Goal: Information Seeking & Learning: Learn about a topic

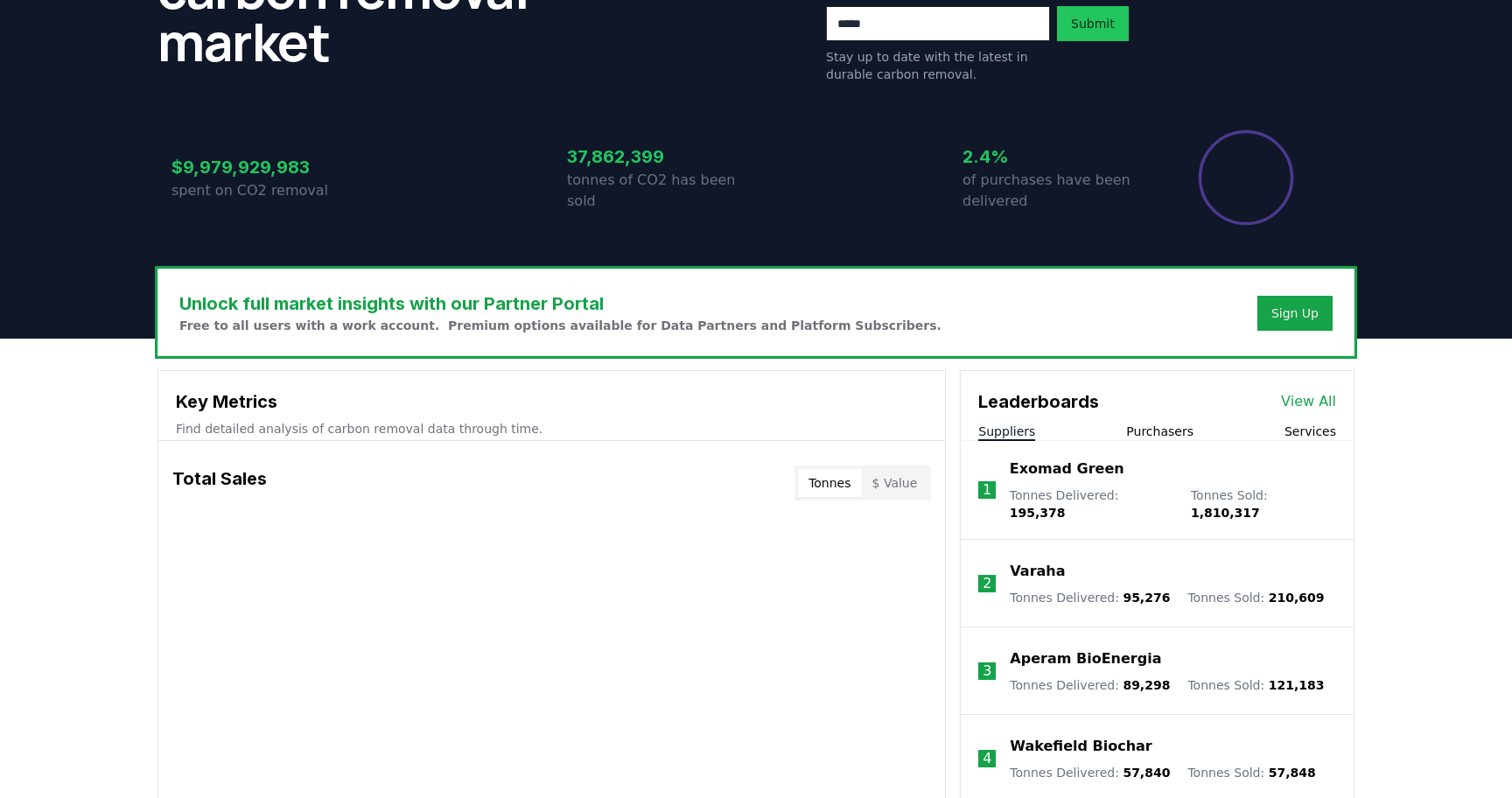
scroll to position [243, 0]
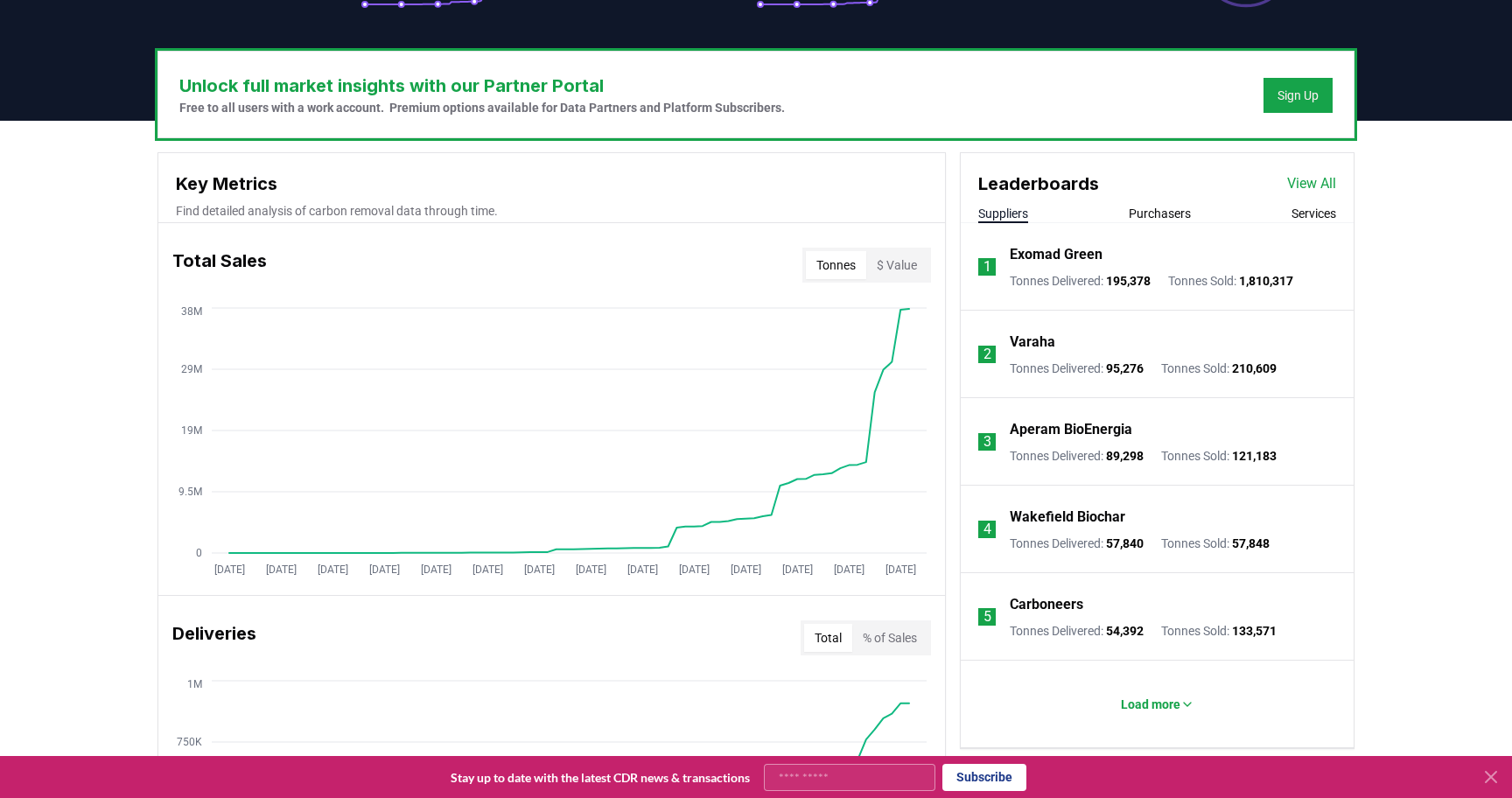
scroll to position [514, 0]
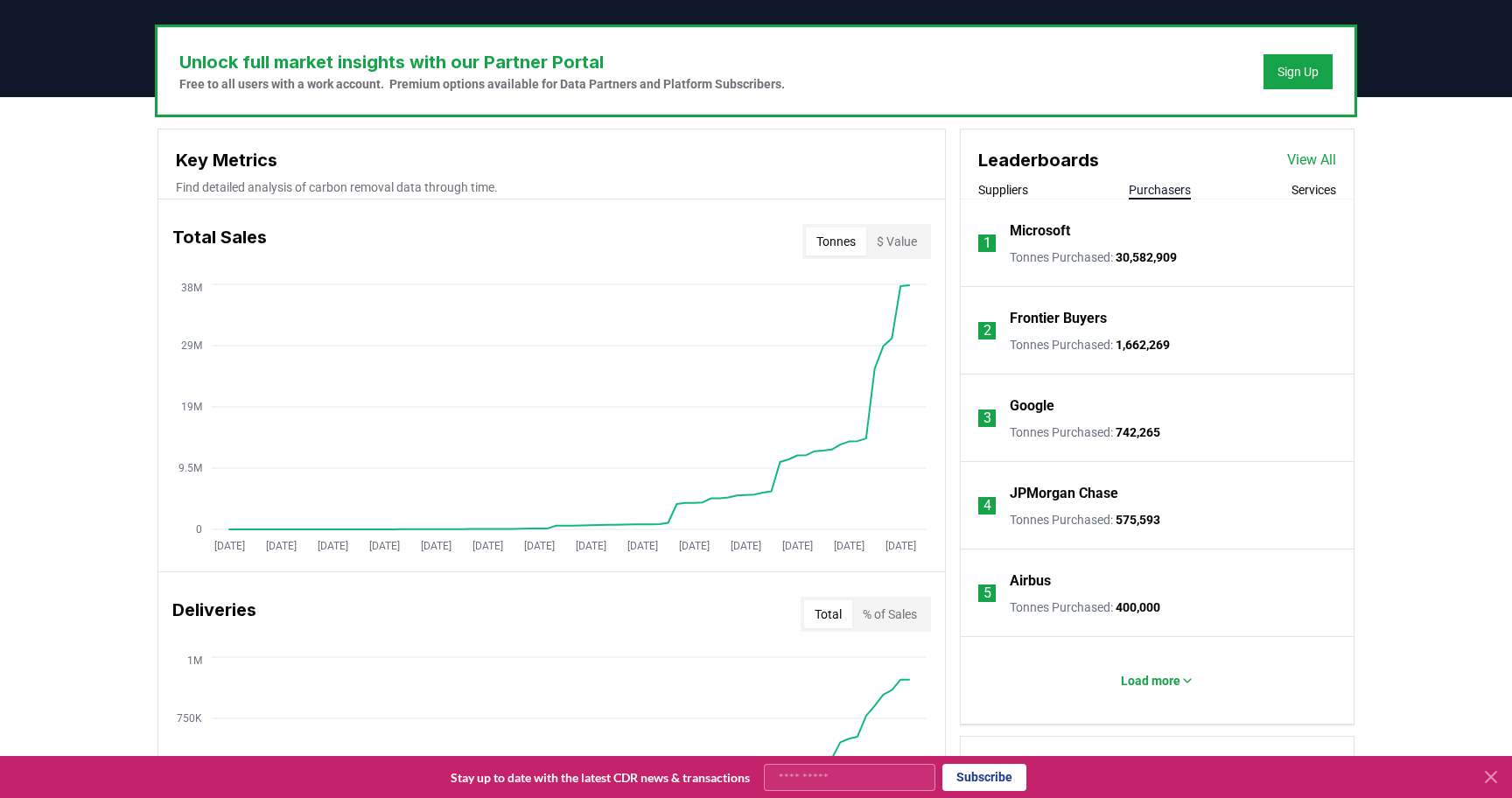
click at [1163, 189] on button "Purchasers" at bounding box center [1160, 189] width 62 height 17
click at [1316, 167] on link "View All" at bounding box center [1312, 159] width 49 height 21
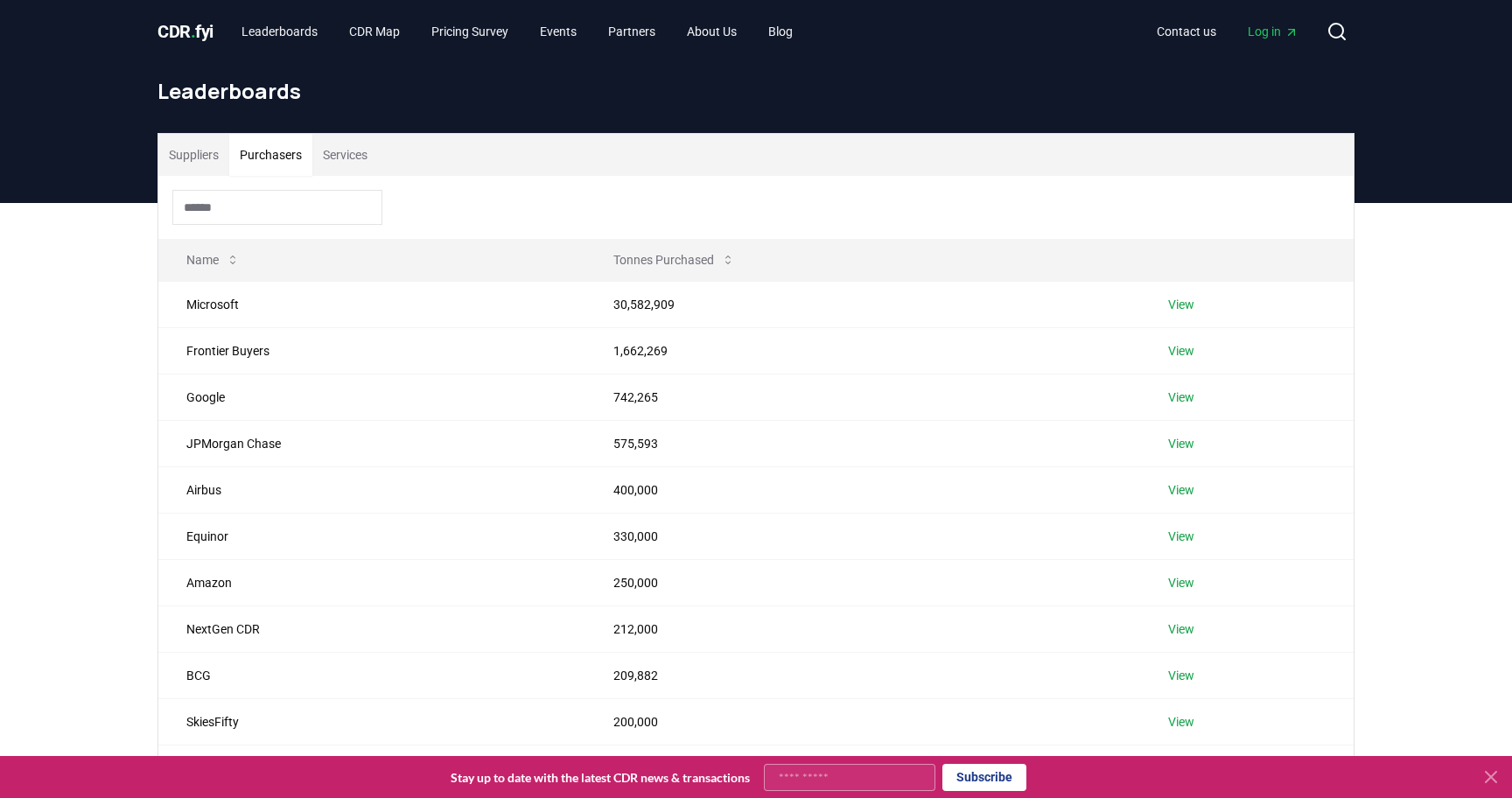
click at [277, 161] on button "Purchasers" at bounding box center [270, 155] width 83 height 42
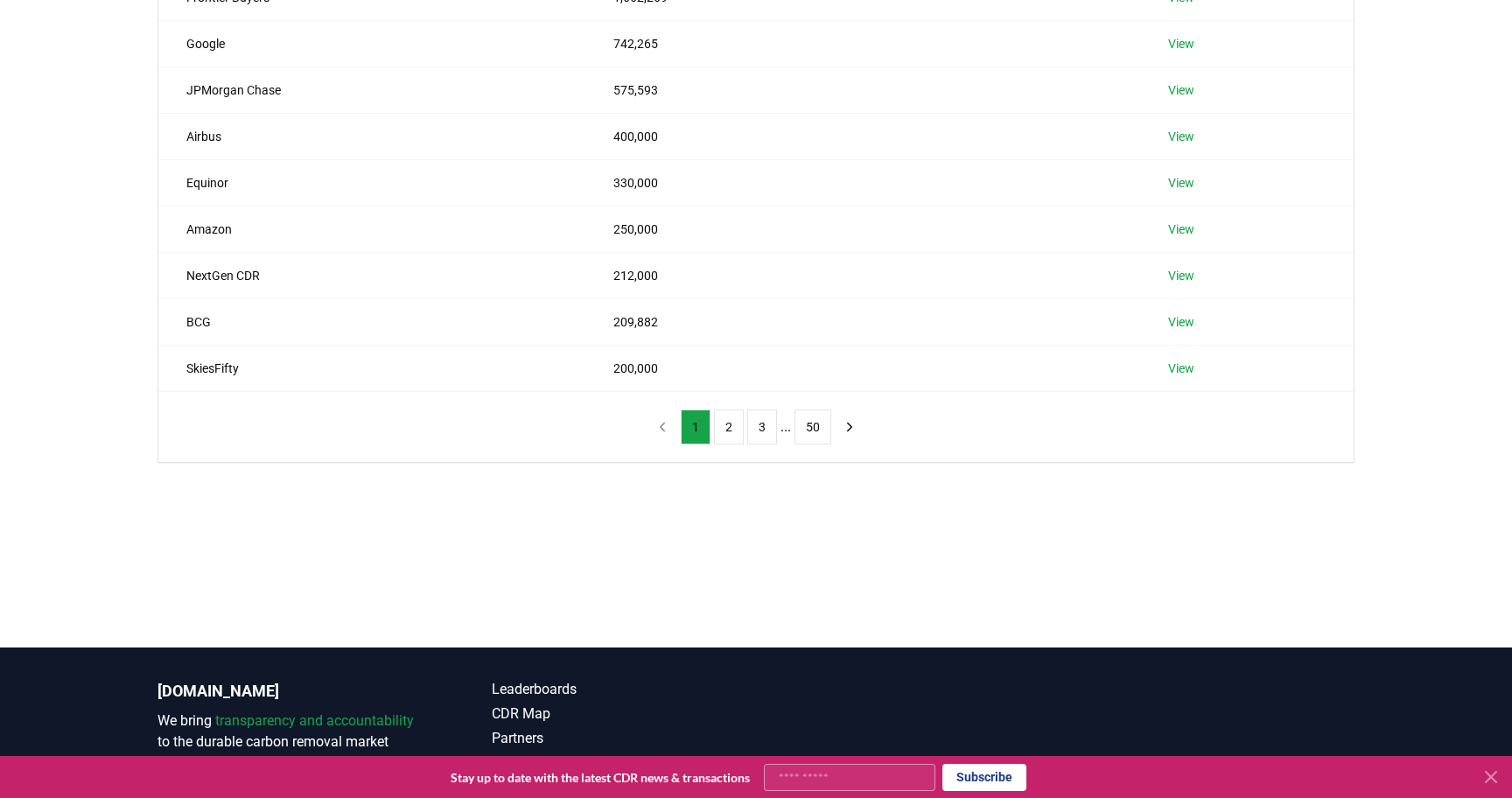
scroll to position [390, 0]
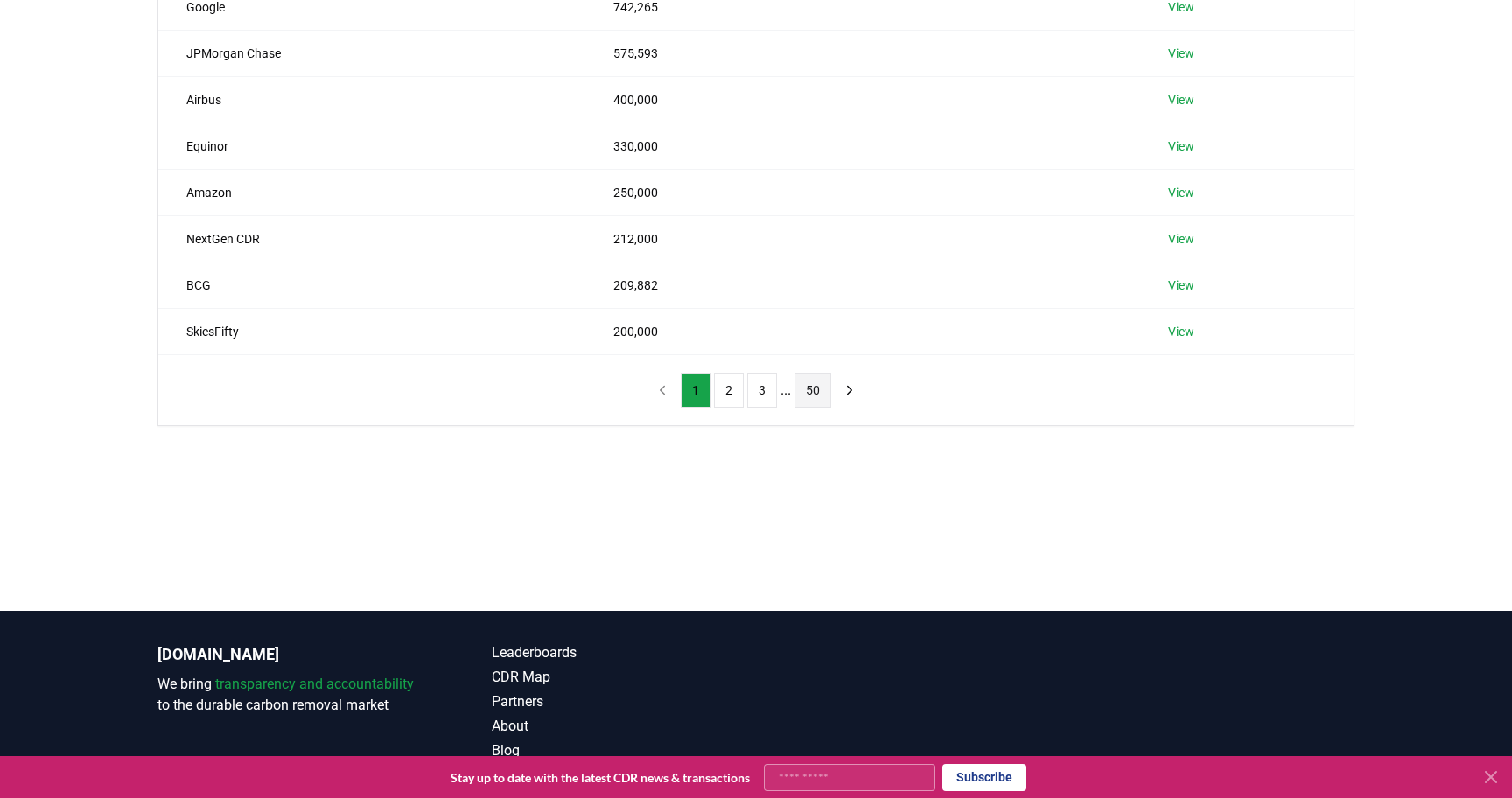
click at [806, 390] on button "50" at bounding box center [812, 390] width 36 height 35
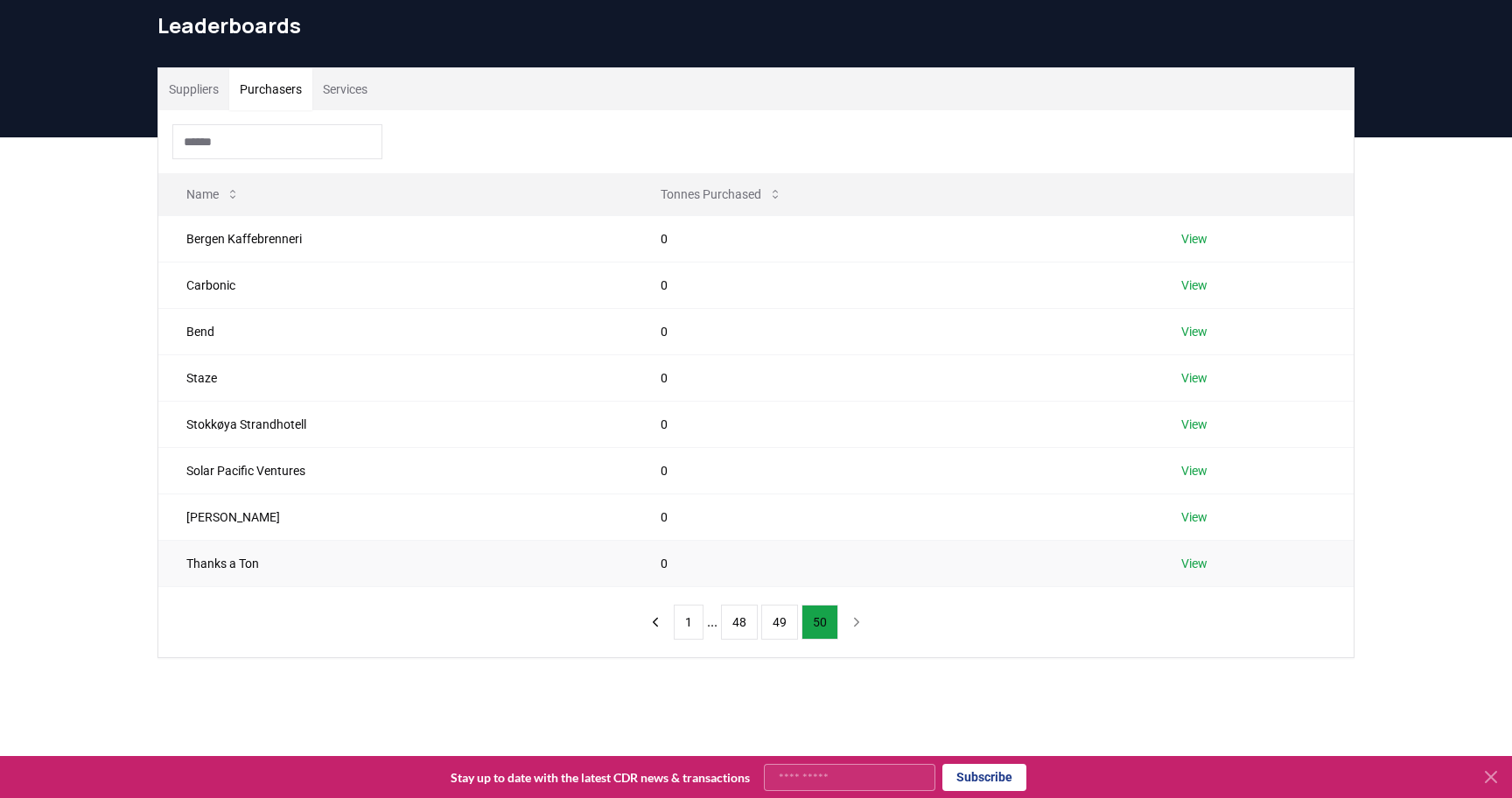
scroll to position [64, 0]
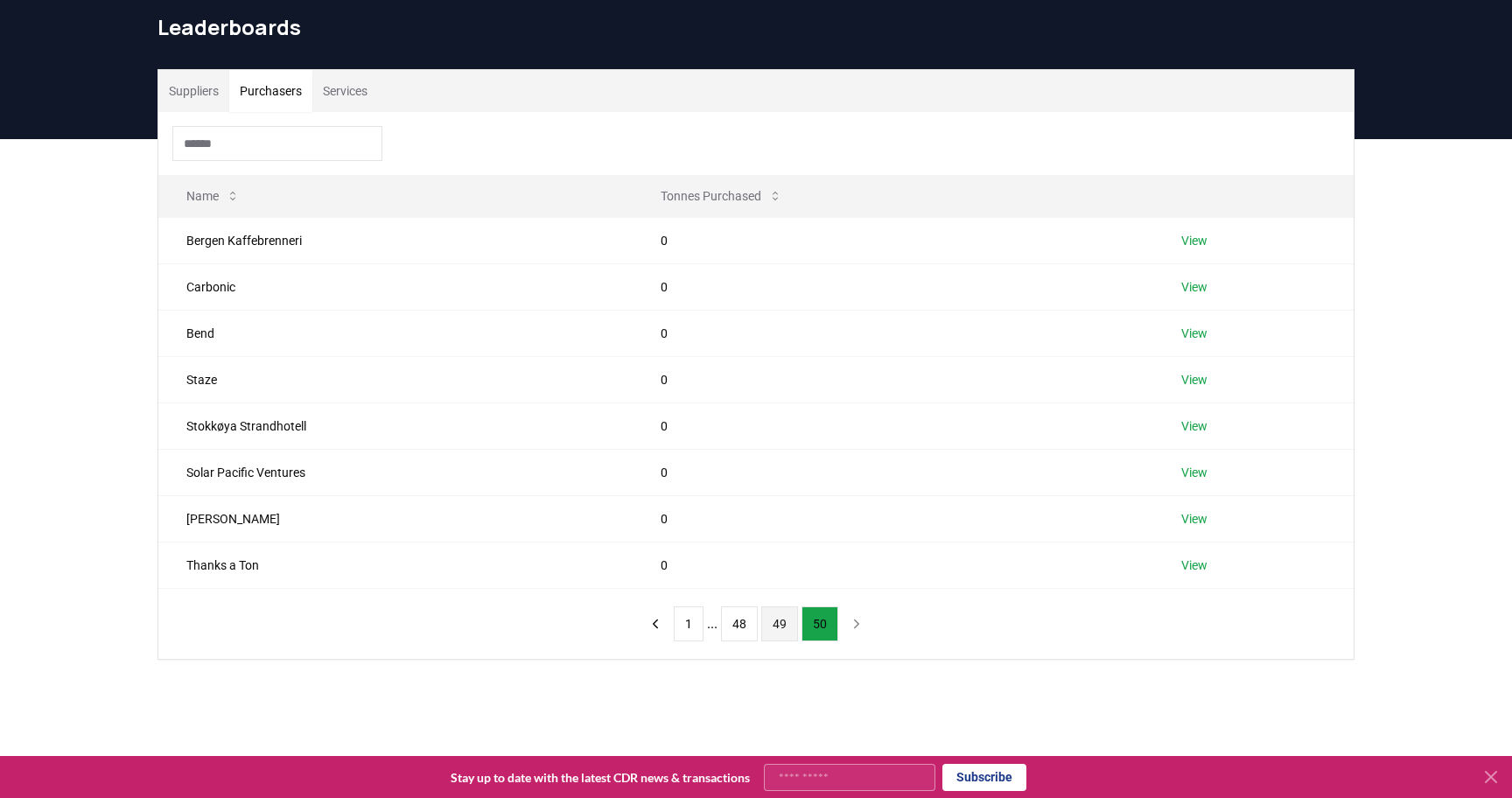
click at [771, 621] on button "49" at bounding box center [780, 624] width 36 height 35
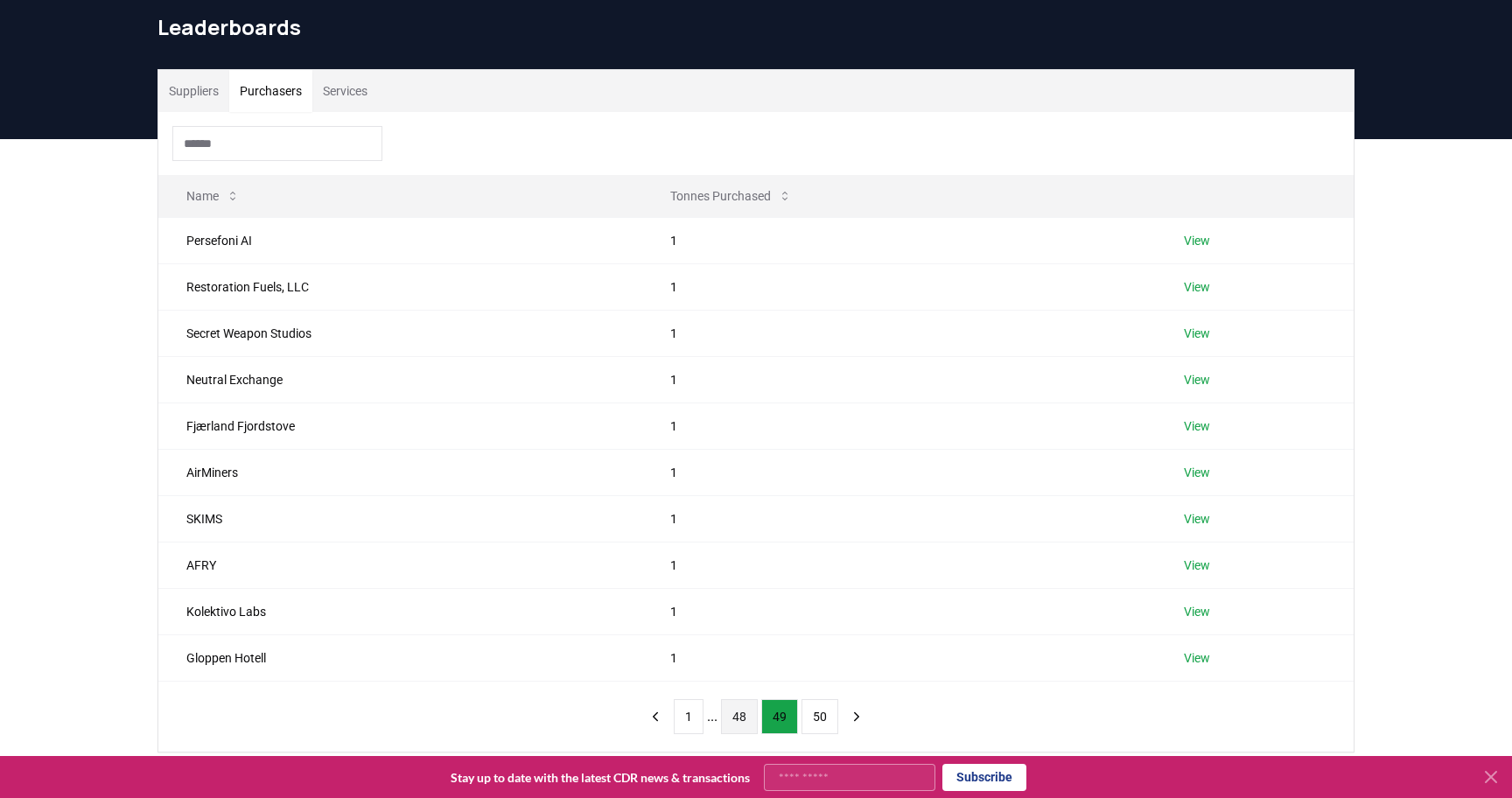
click at [732, 720] on button "48" at bounding box center [740, 717] width 36 height 35
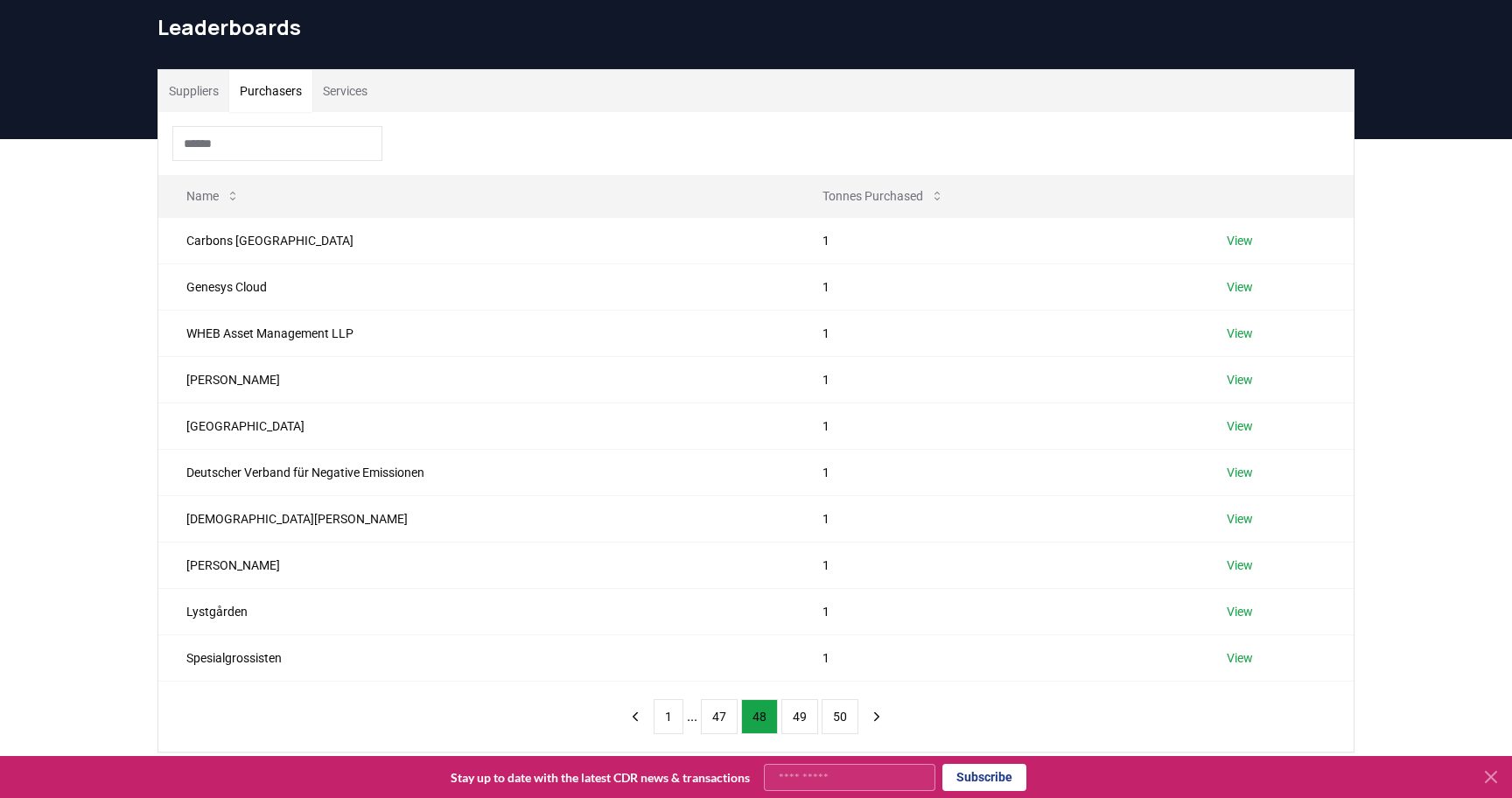
drag, startPoint x: 761, startPoint y: 718, endPoint x: 735, endPoint y: 719, distance: 26.0
click at [761, 718] on button "48" at bounding box center [760, 717] width 36 height 35
click at [722, 718] on button "47" at bounding box center [720, 717] width 36 height 35
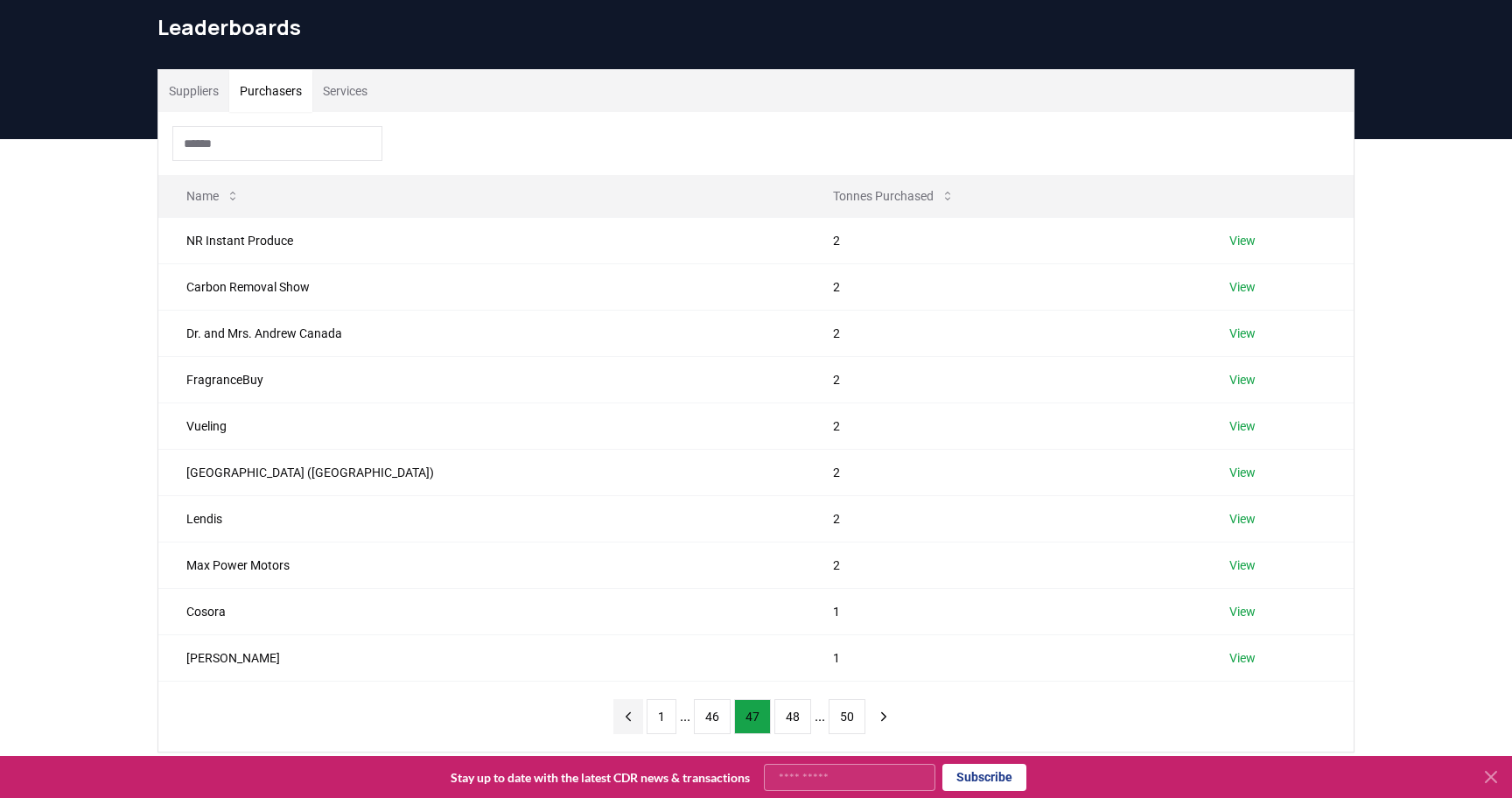
click at [627, 720] on icon "previous page" at bounding box center [629, 716] width 5 height 8
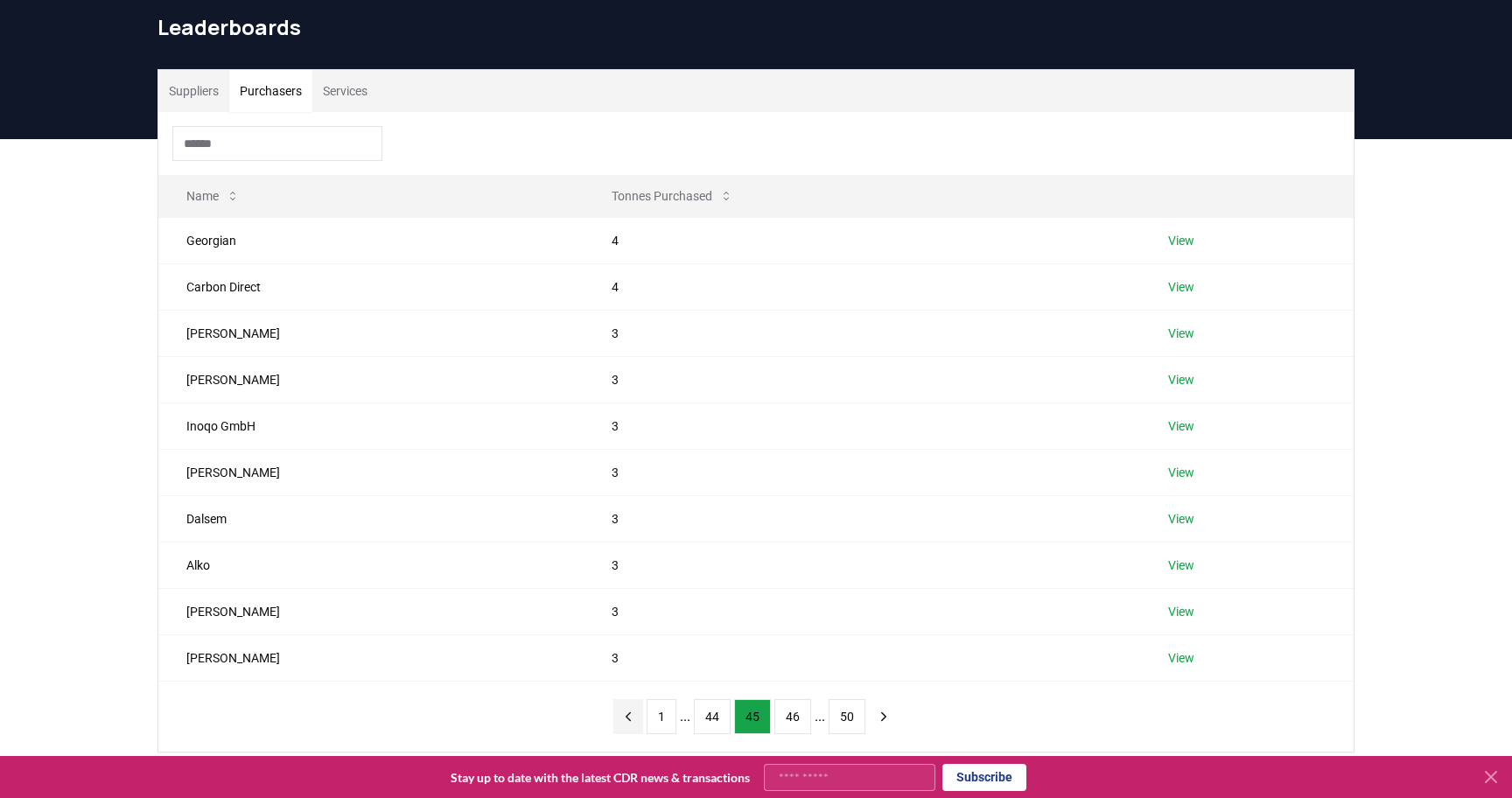
click at [627, 720] on icon "previous page" at bounding box center [629, 716] width 5 height 8
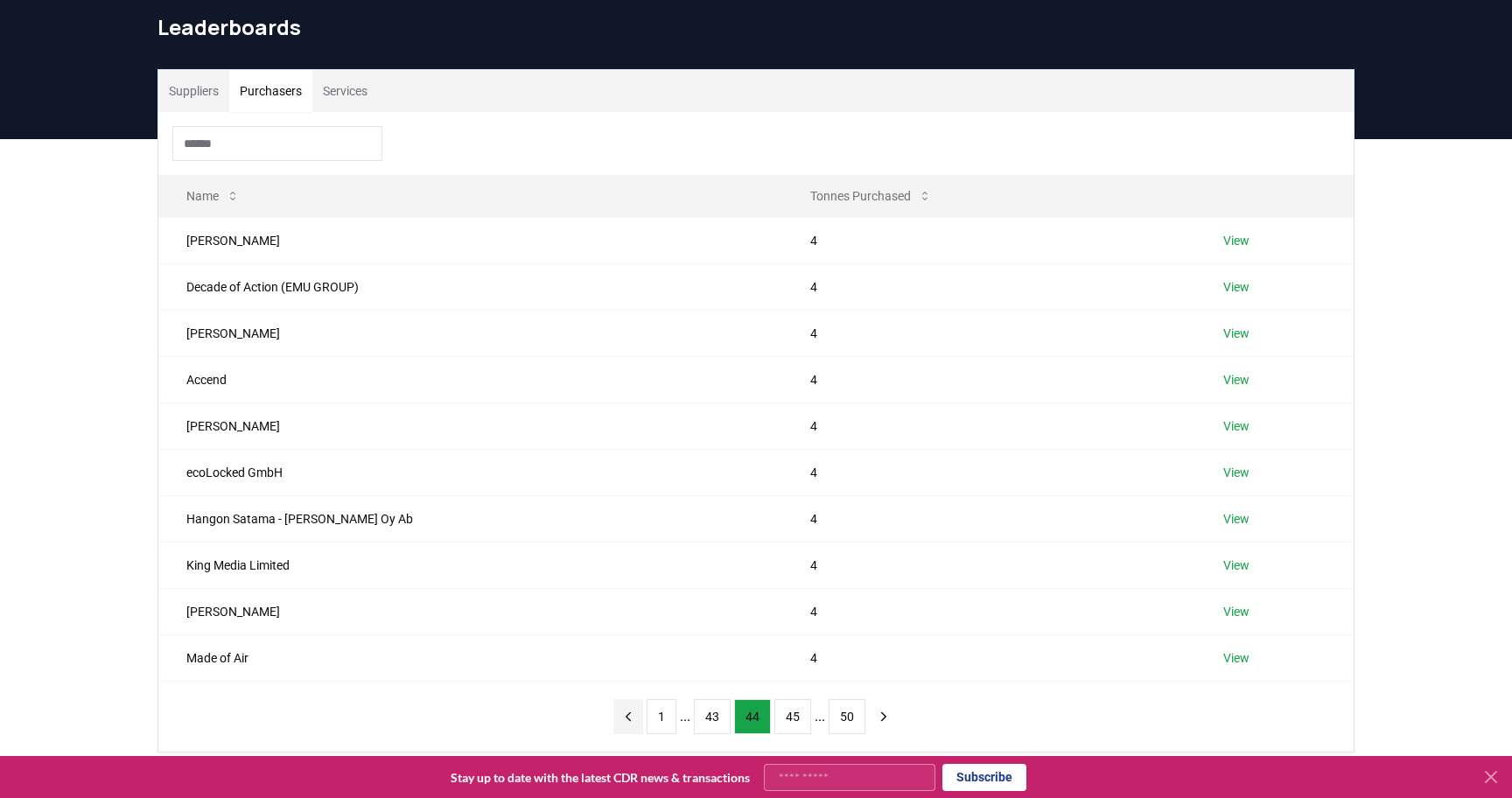
click at [627, 720] on icon "previous page" at bounding box center [629, 716] width 5 height 8
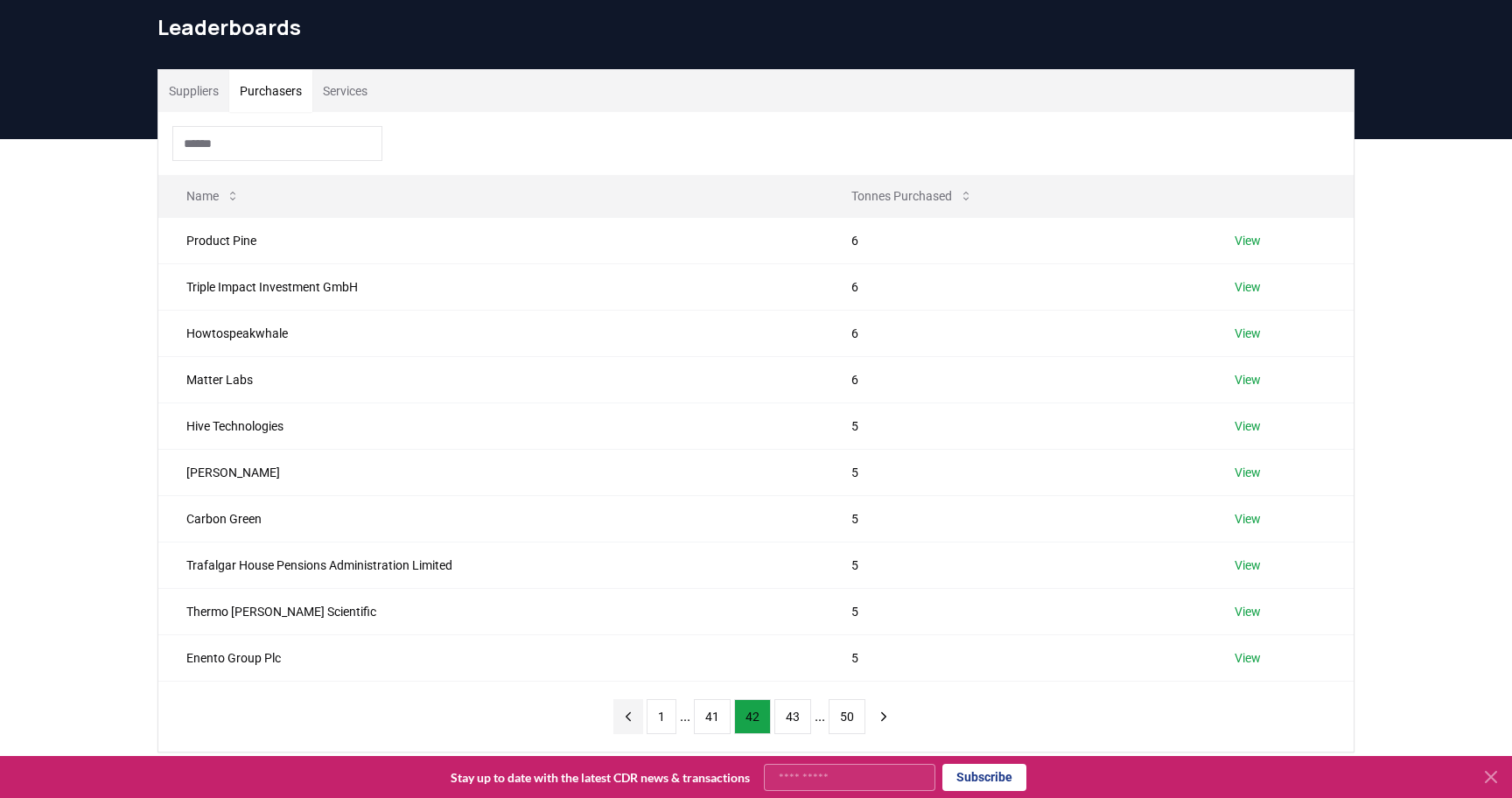
click at [626, 720] on icon "previous page" at bounding box center [628, 716] width 15 height 15
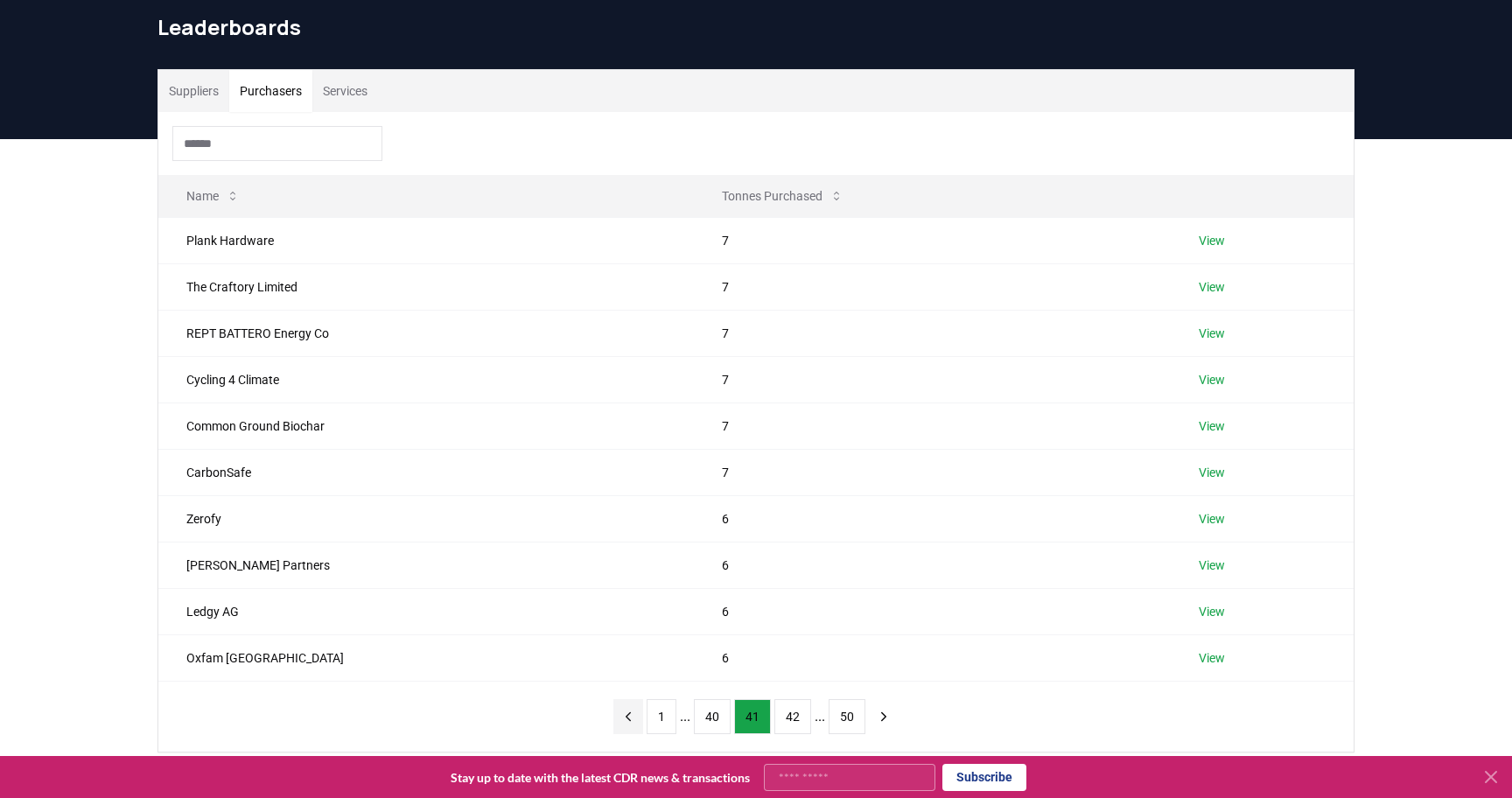
click at [626, 720] on icon "previous page" at bounding box center [628, 716] width 15 height 15
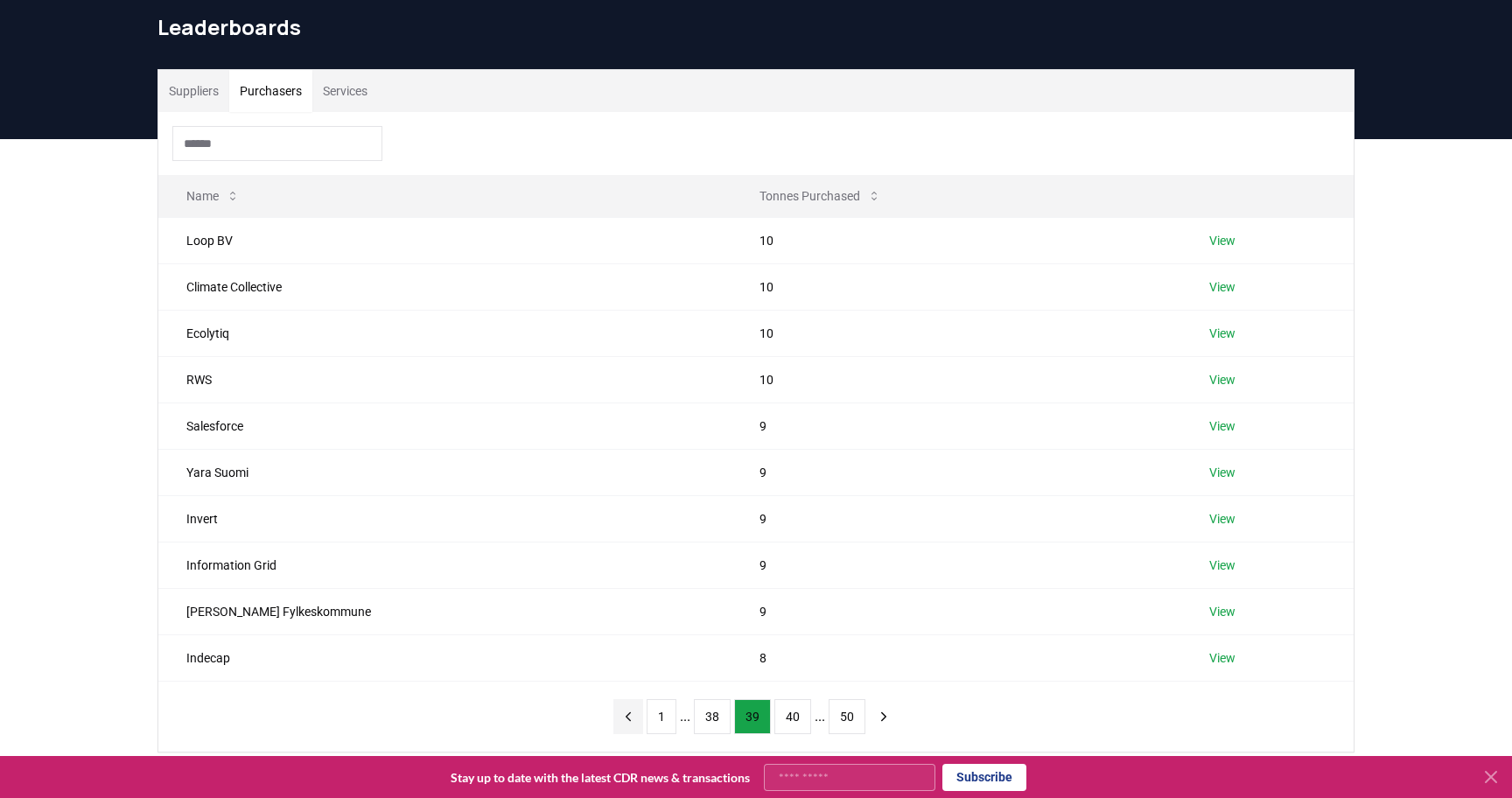
click at [627, 720] on icon "previous page" at bounding box center [629, 716] width 5 height 8
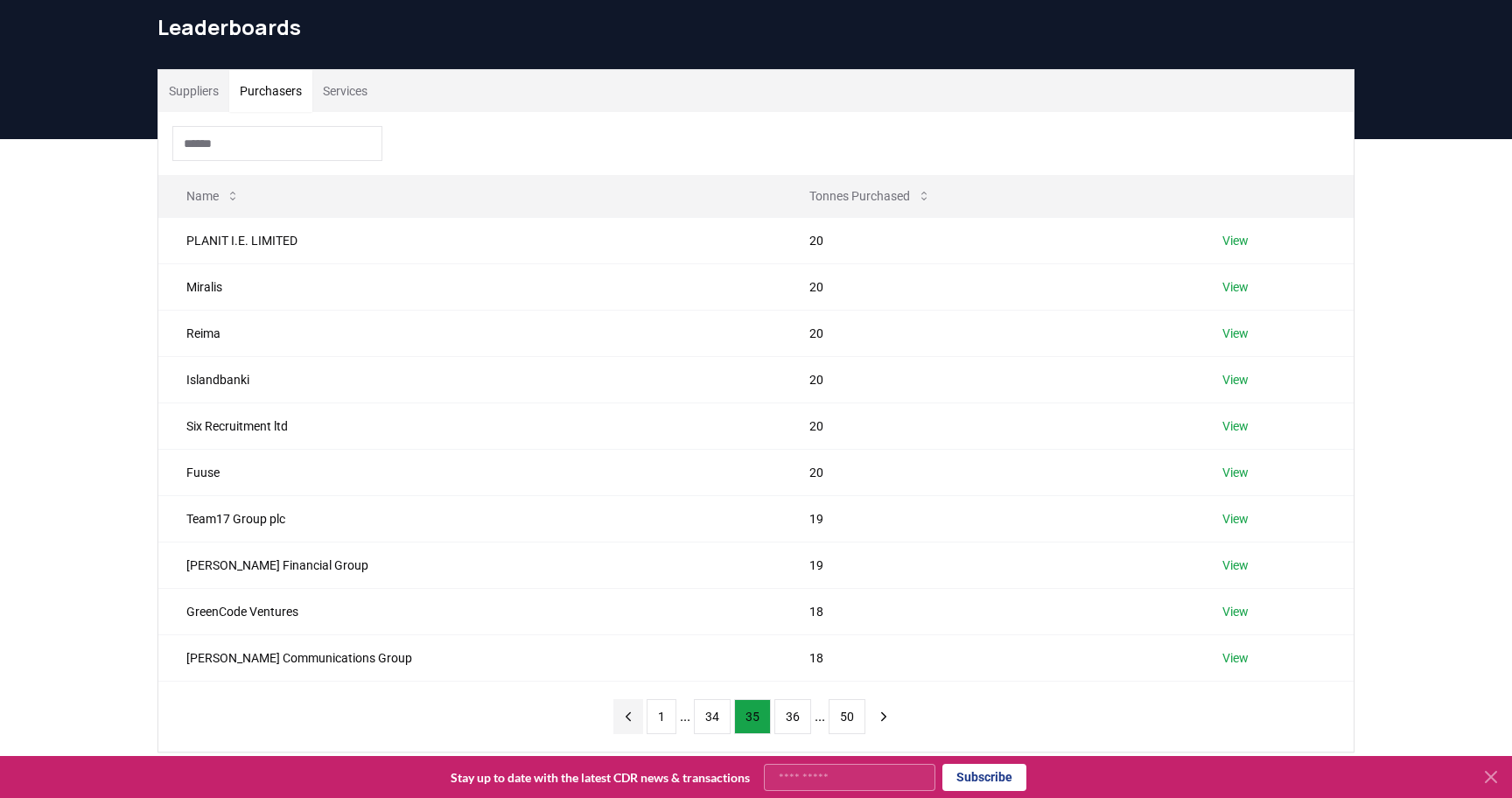
click at [627, 720] on icon "previous page" at bounding box center [629, 716] width 5 height 8
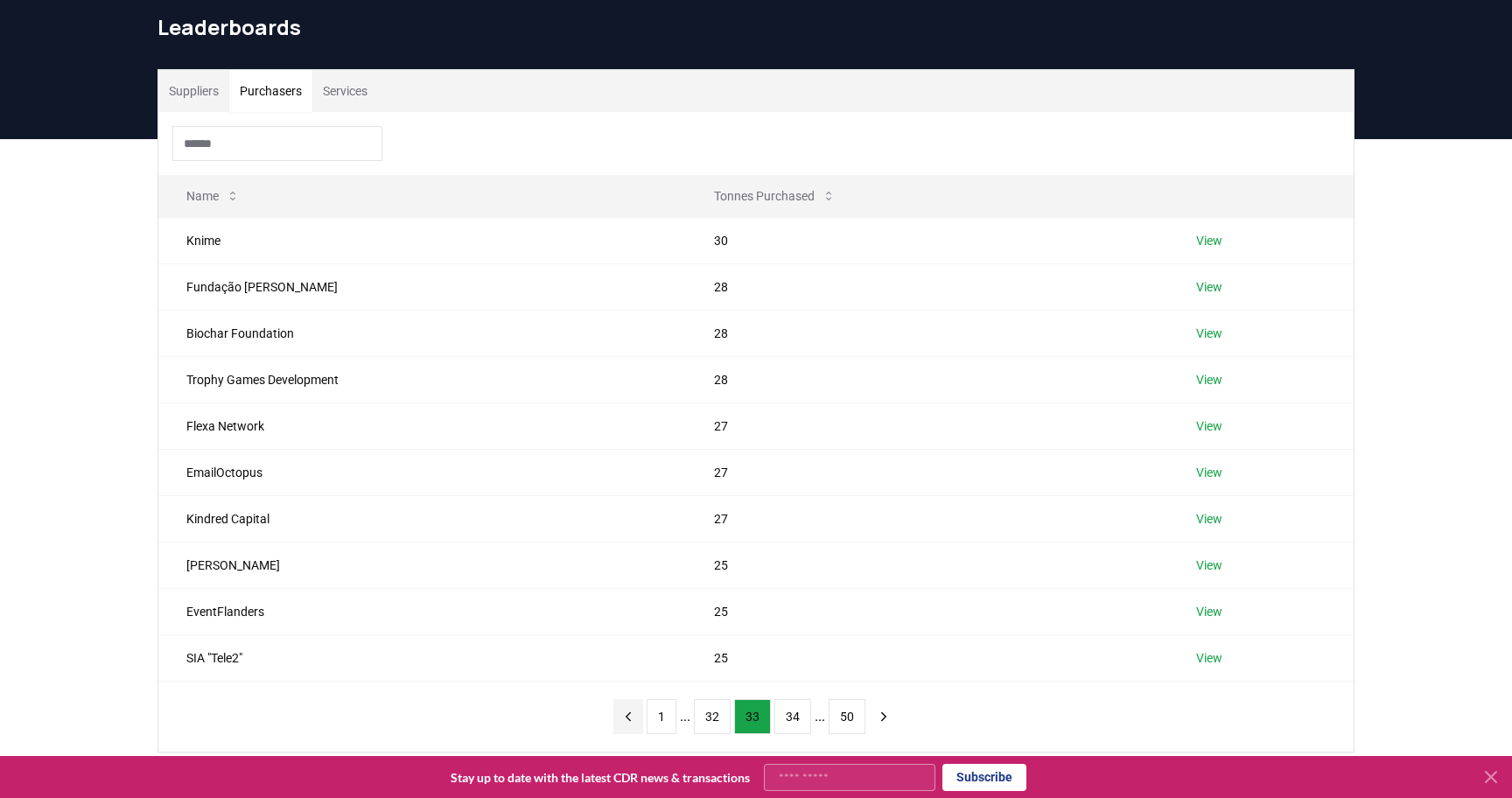
click at [627, 720] on icon "previous page" at bounding box center [629, 716] width 5 height 8
click at [626, 720] on icon "previous page" at bounding box center [628, 716] width 15 height 15
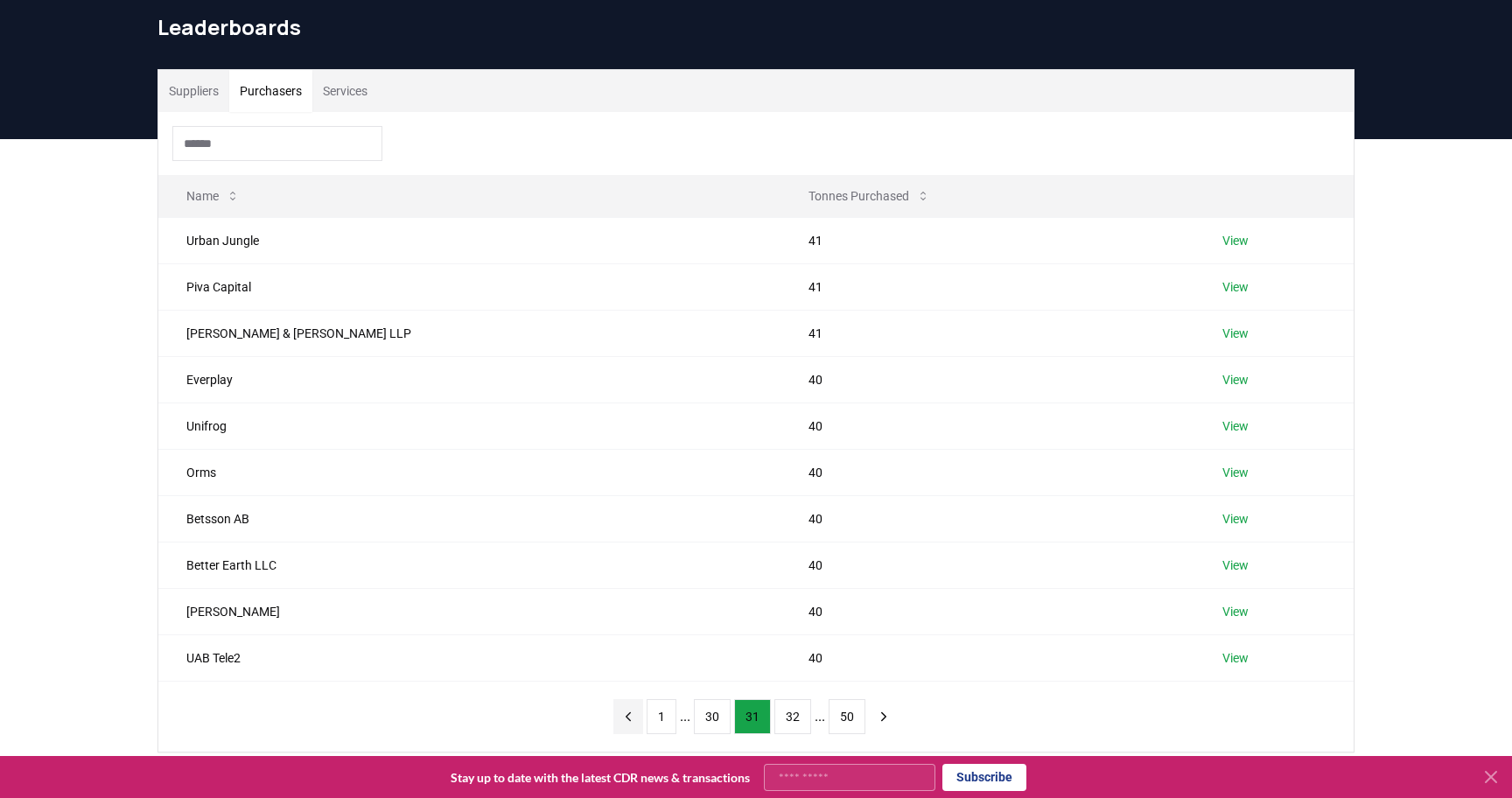
click at [626, 720] on icon "previous page" at bounding box center [628, 716] width 15 height 15
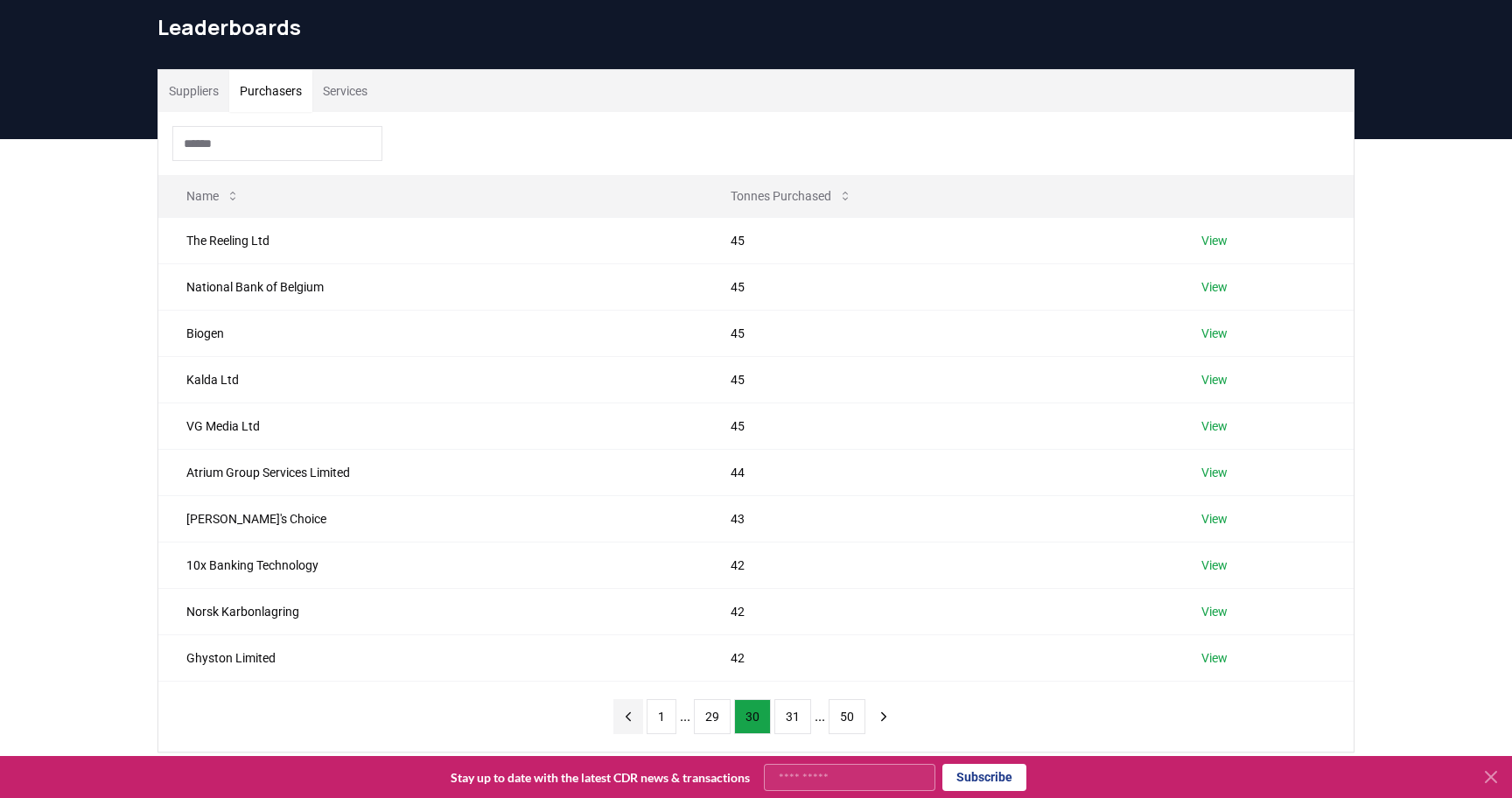
click at [626, 720] on icon "previous page" at bounding box center [628, 716] width 15 height 15
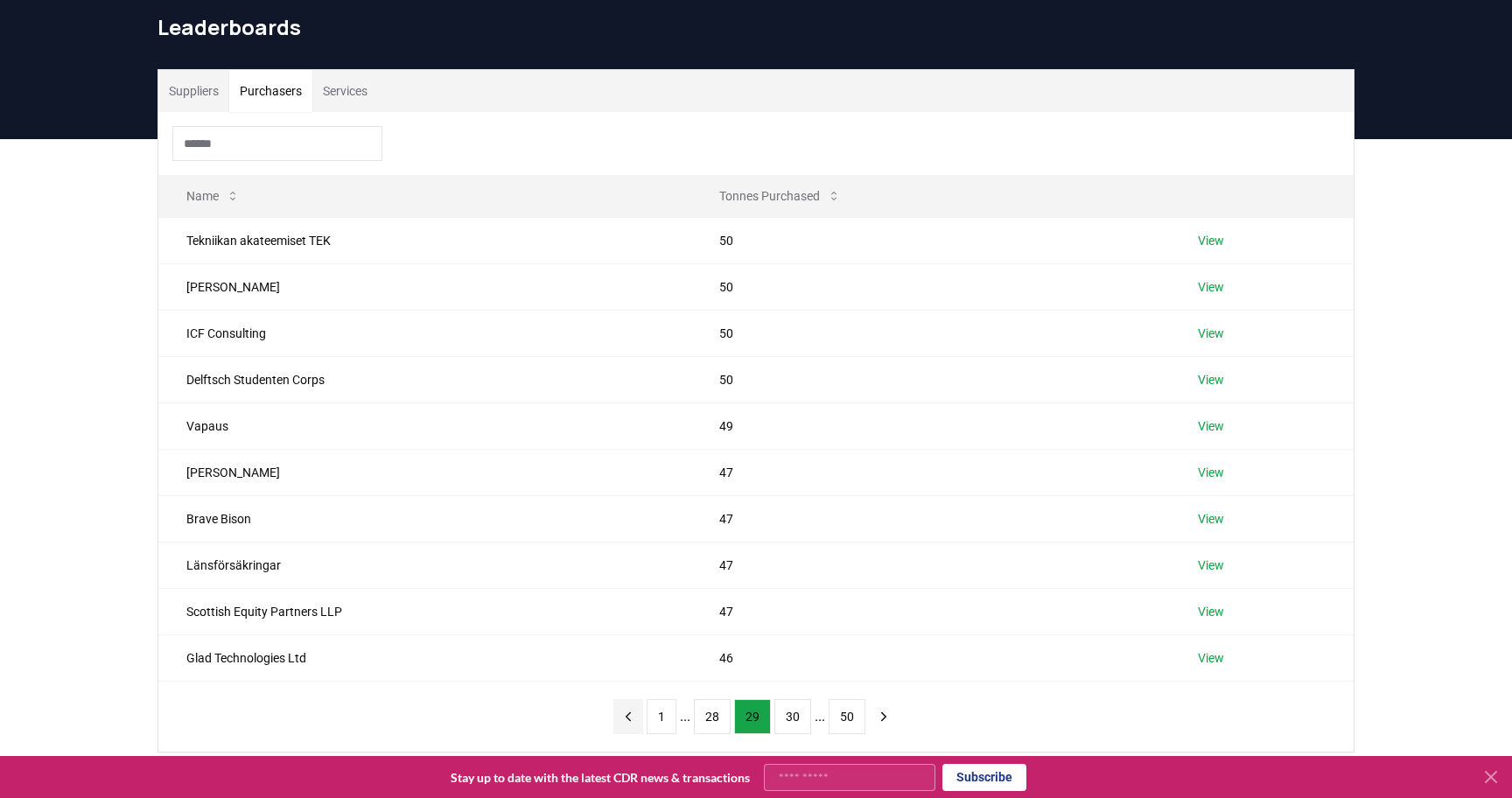
click at [627, 720] on icon "previous page" at bounding box center [629, 716] width 5 height 8
click at [626, 720] on icon "previous page" at bounding box center [628, 716] width 15 height 15
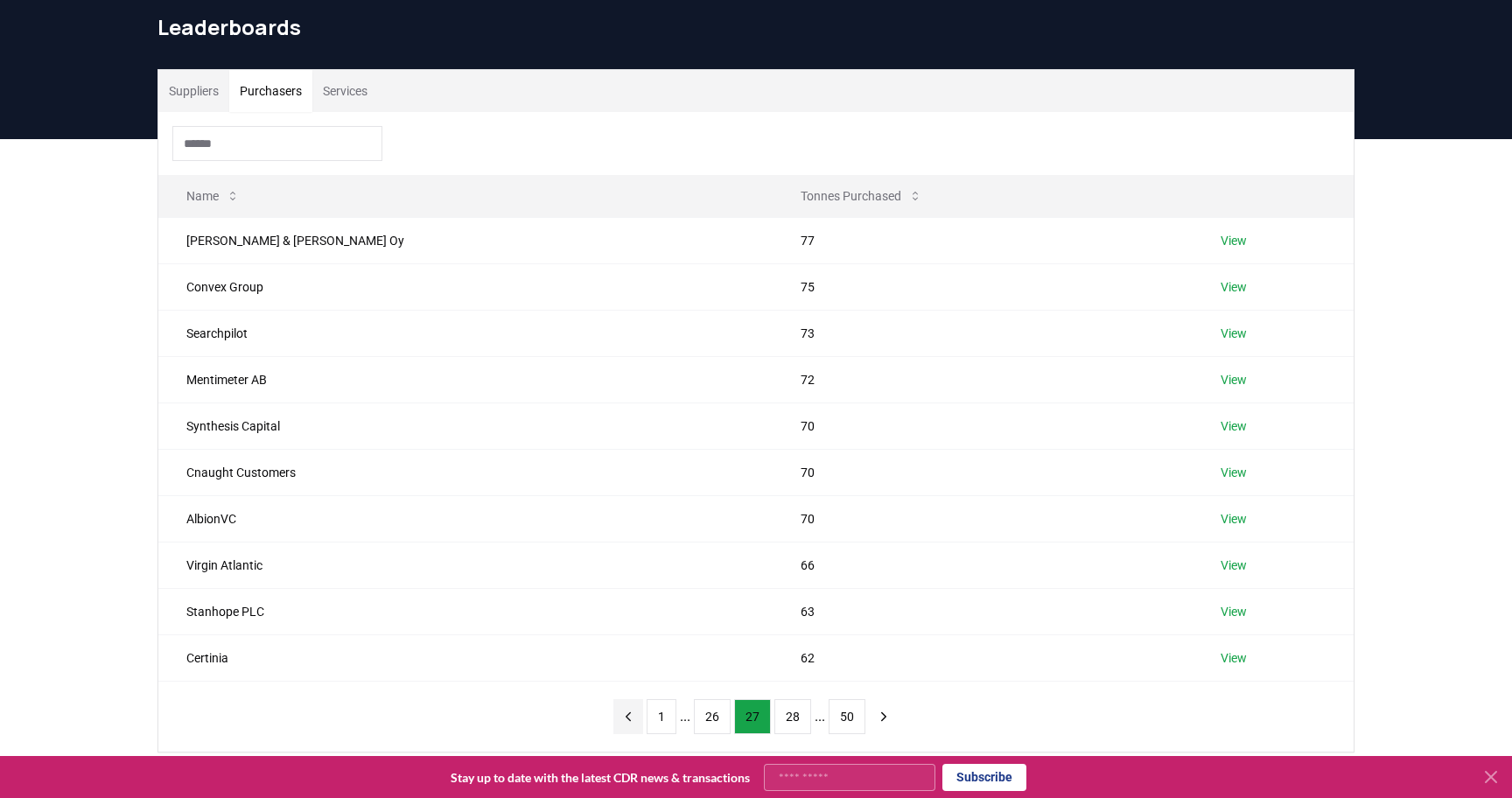
click at [626, 720] on icon "previous page" at bounding box center [628, 716] width 15 height 15
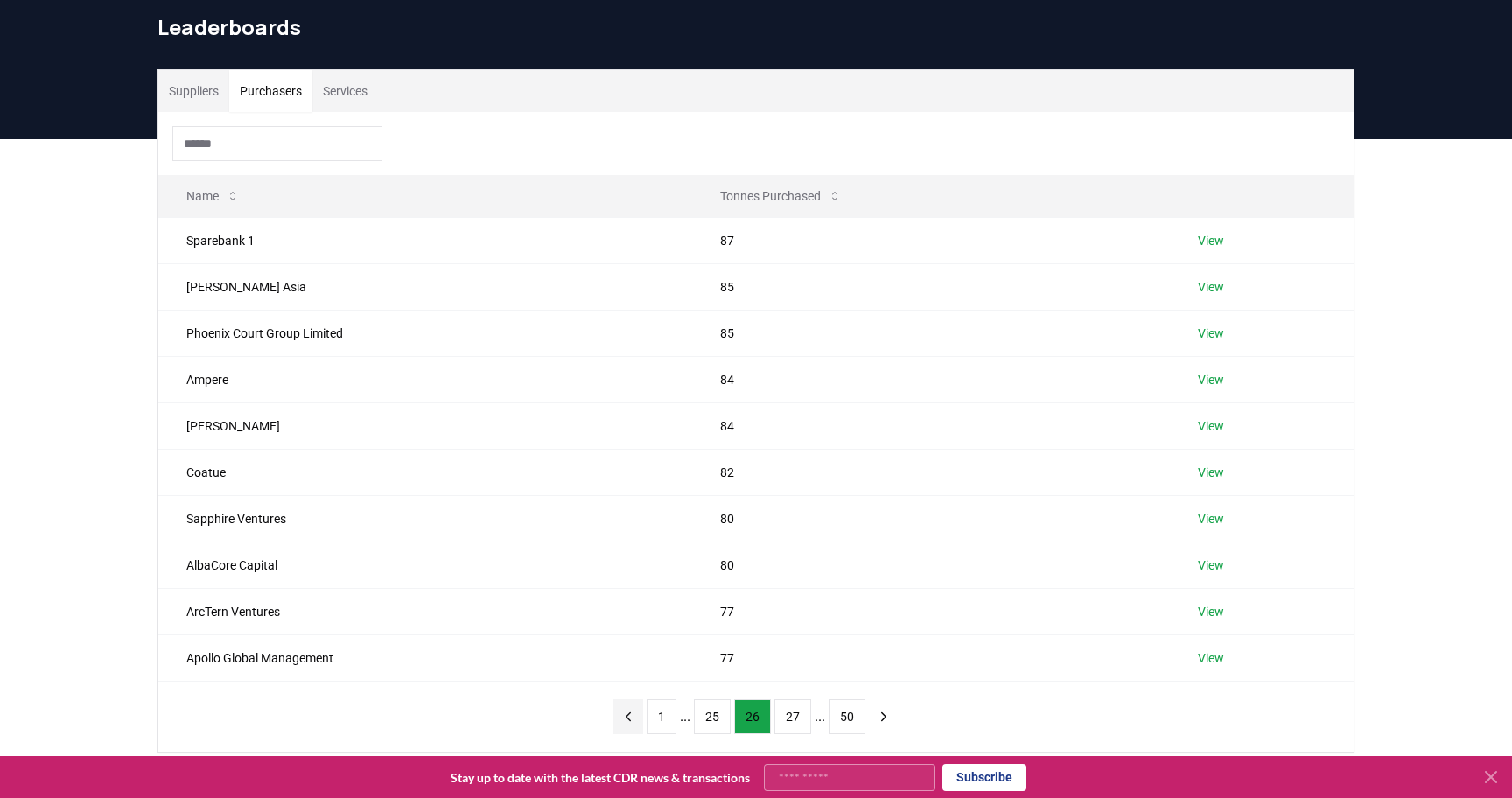
click at [626, 720] on icon "previous page" at bounding box center [628, 716] width 15 height 15
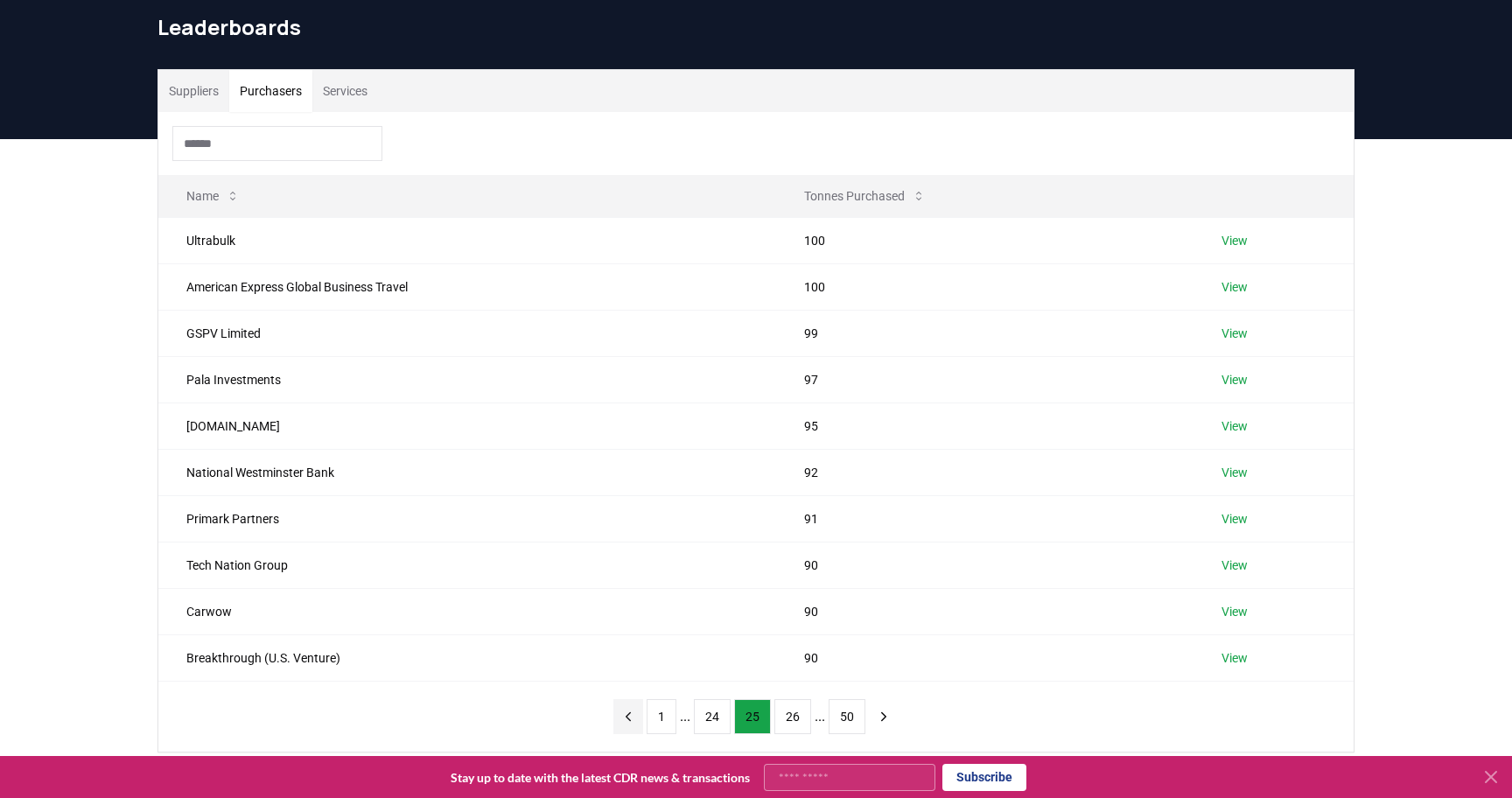
click at [627, 720] on icon "previous page" at bounding box center [629, 716] width 5 height 8
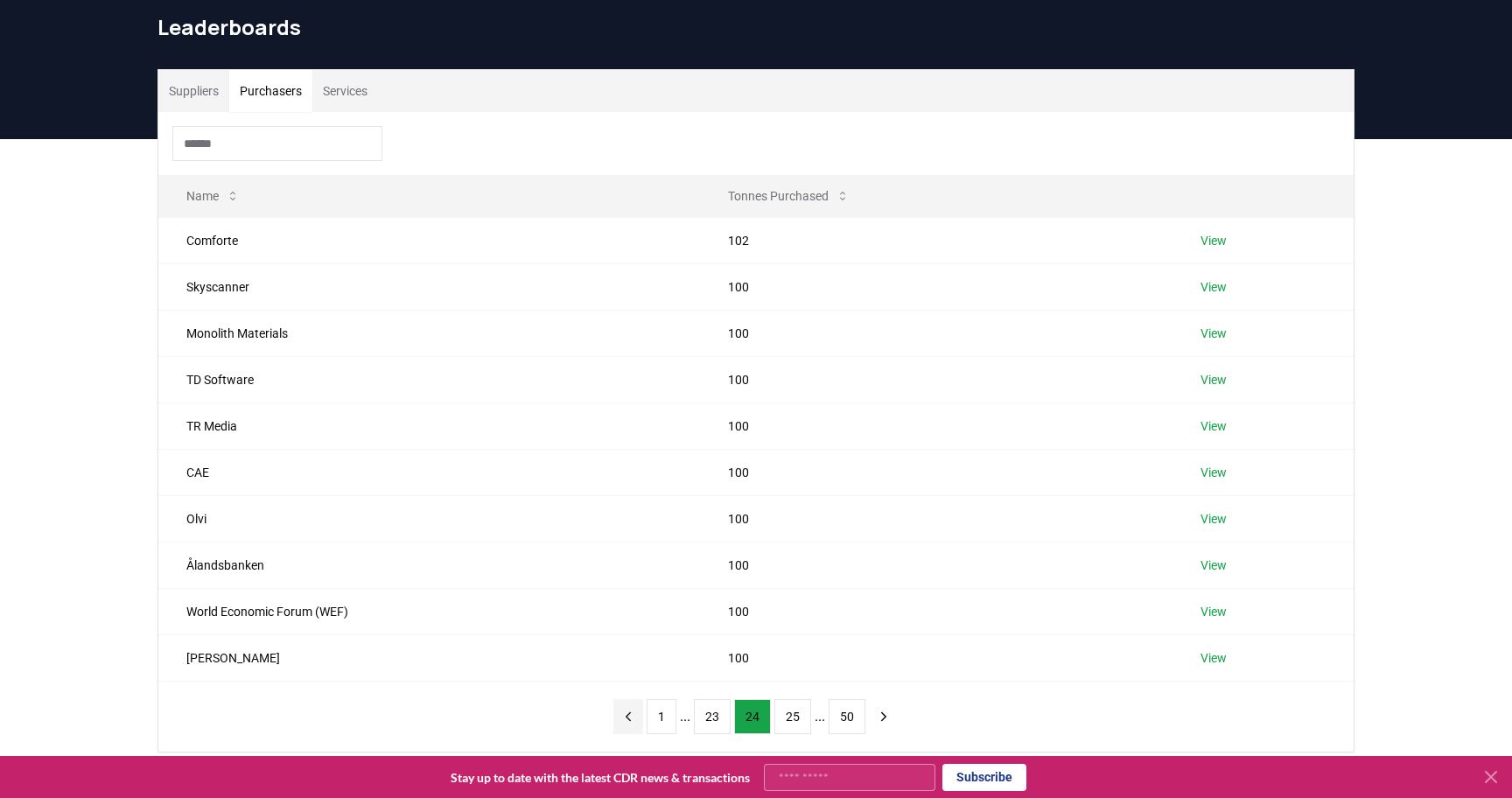
click at [626, 720] on icon "previous page" at bounding box center [628, 716] width 15 height 15
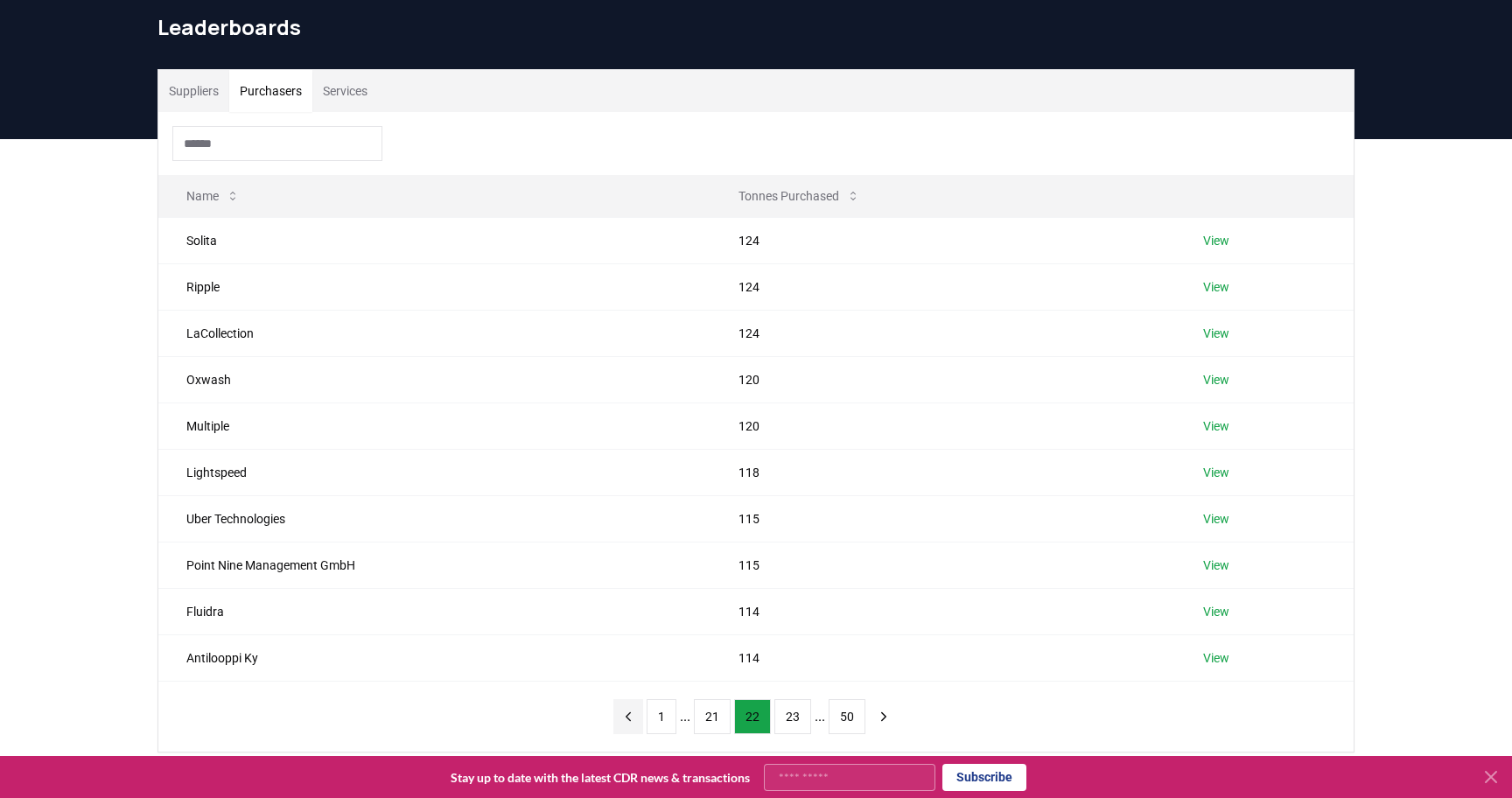
click at [626, 720] on icon "previous page" at bounding box center [628, 716] width 15 height 15
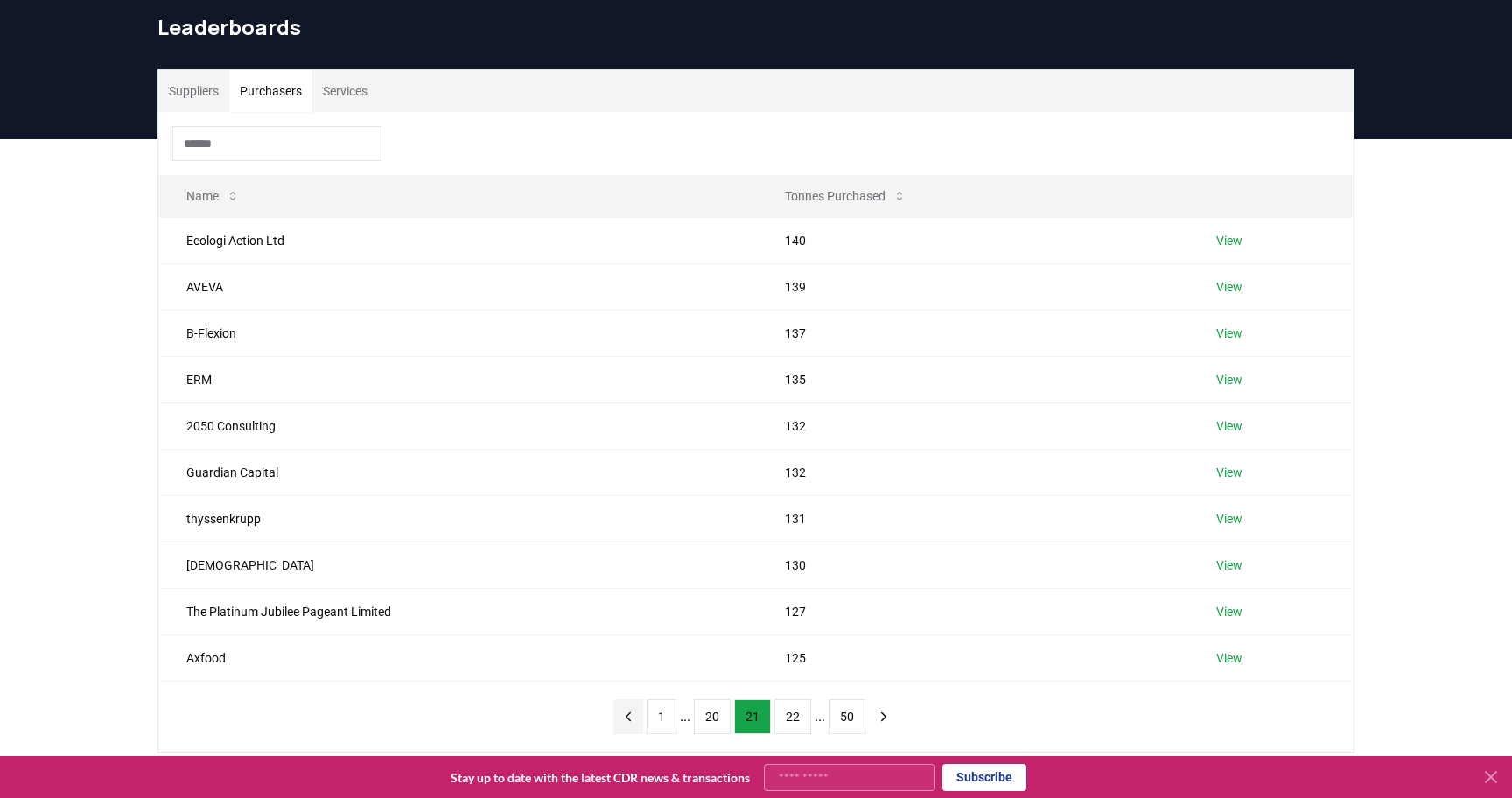
click at [626, 720] on icon "previous page" at bounding box center [628, 716] width 15 height 15
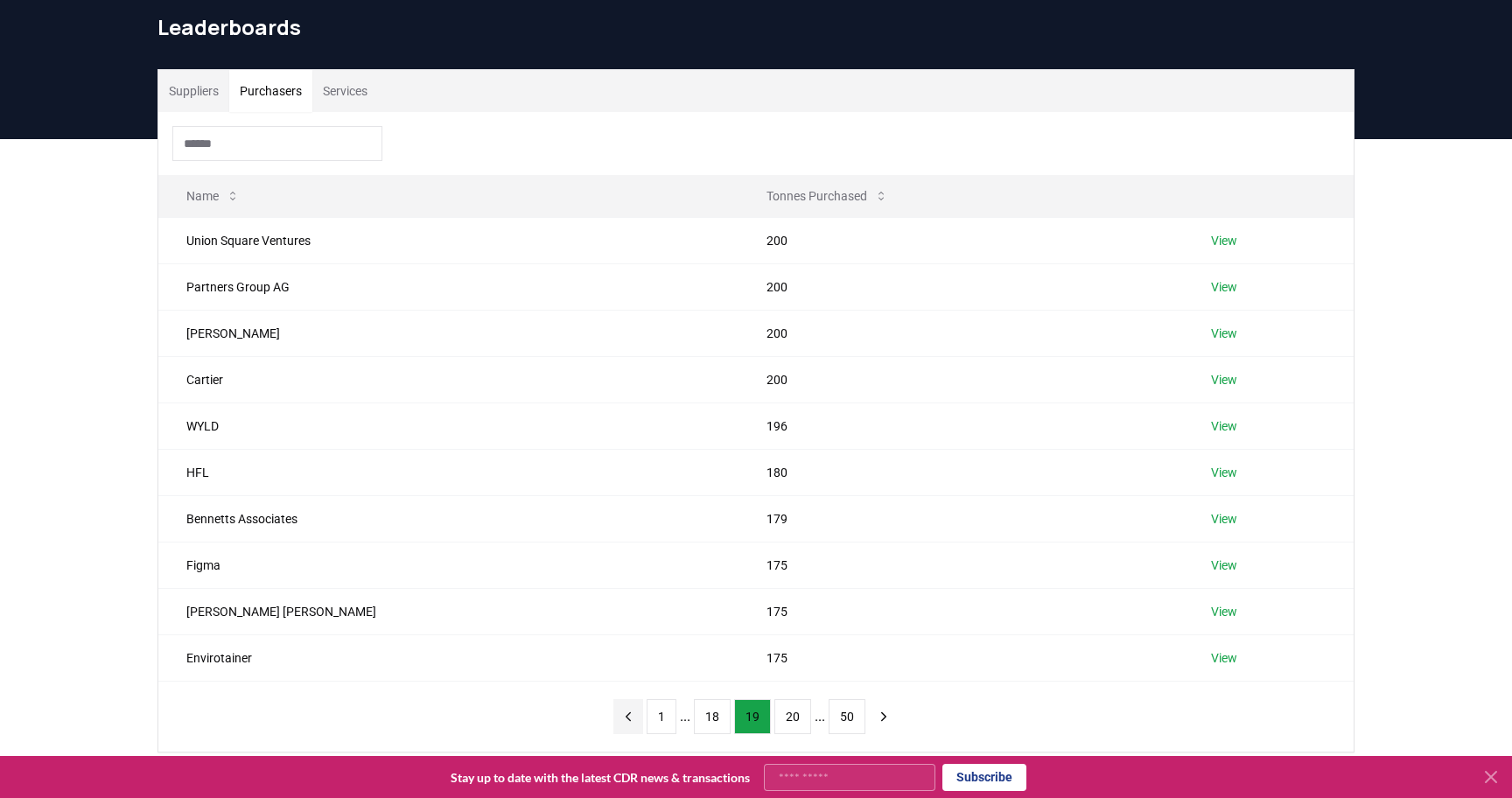
click at [626, 720] on icon "previous page" at bounding box center [628, 716] width 15 height 15
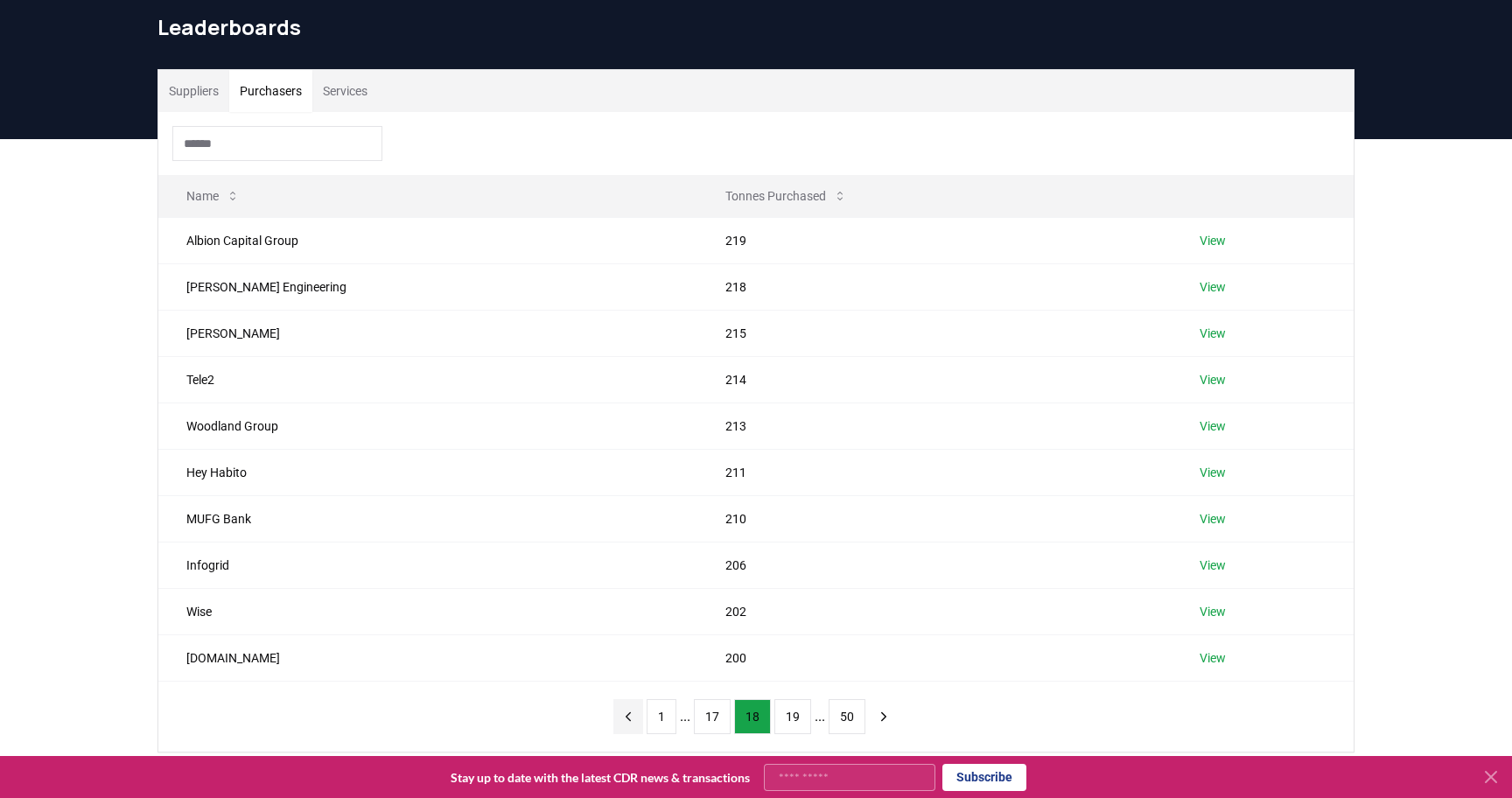
click at [626, 720] on icon "previous page" at bounding box center [628, 716] width 15 height 15
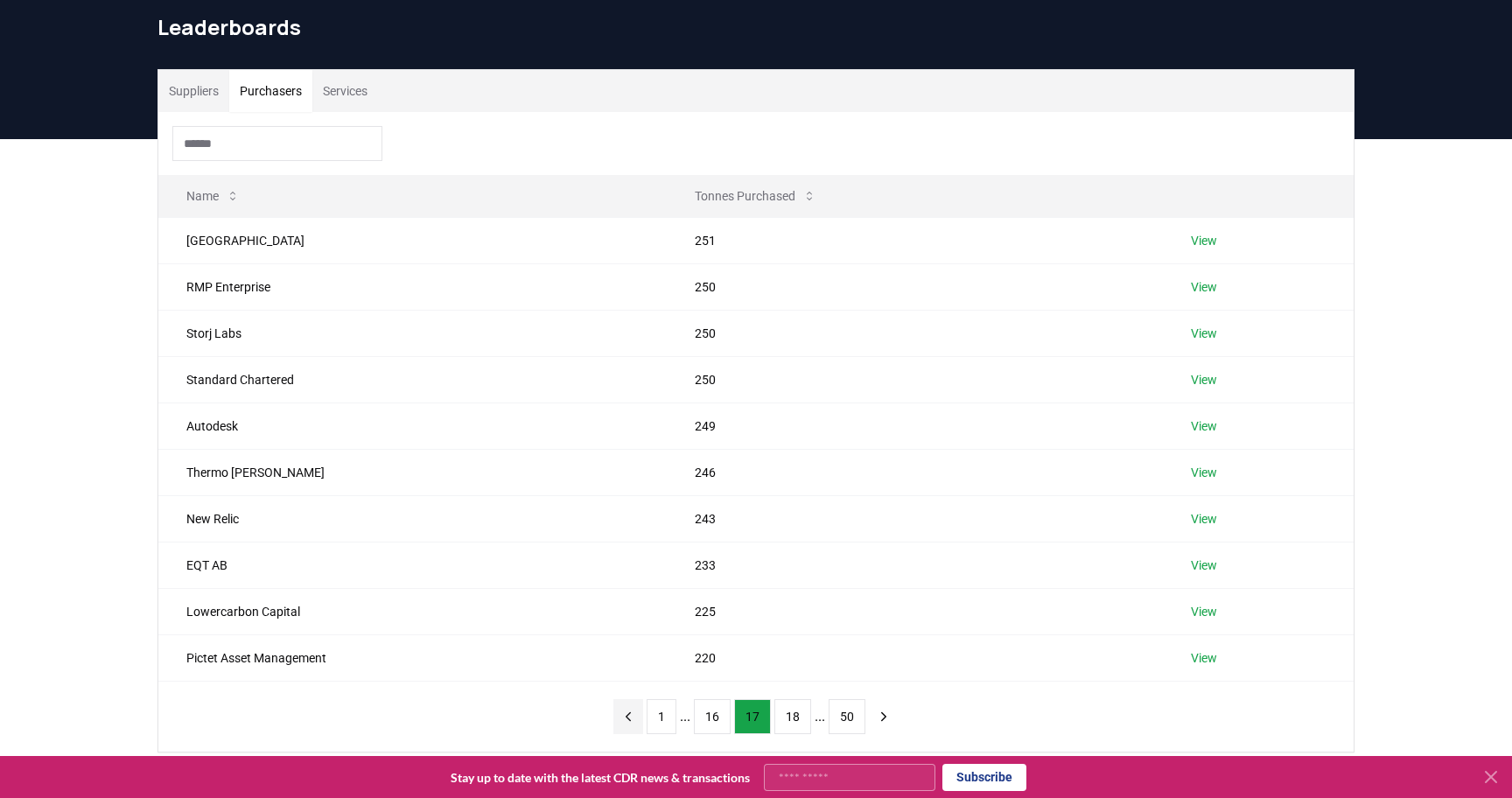
click at [626, 720] on icon "previous page" at bounding box center [628, 716] width 15 height 15
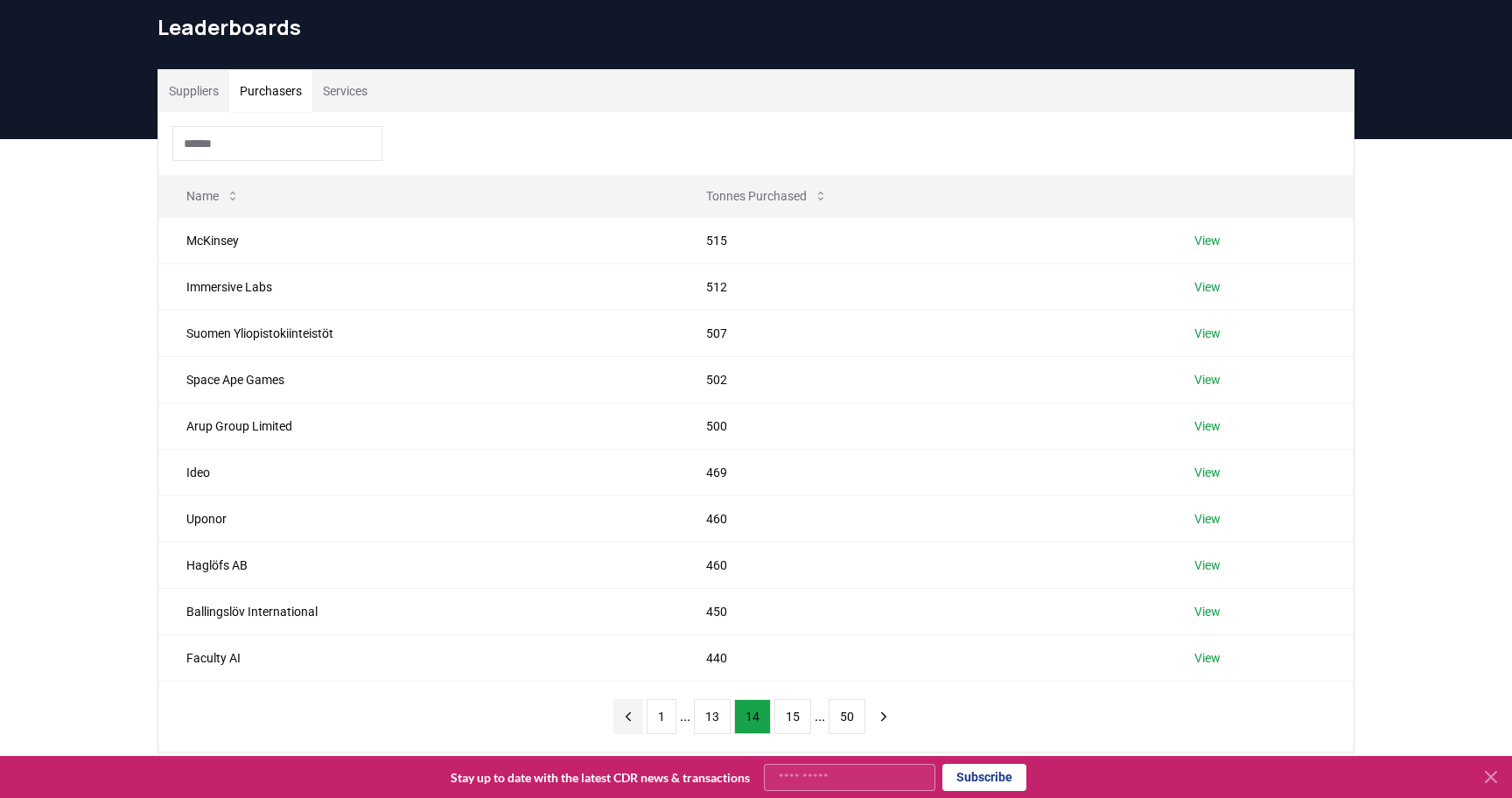
click at [626, 720] on icon "previous page" at bounding box center [628, 716] width 15 height 15
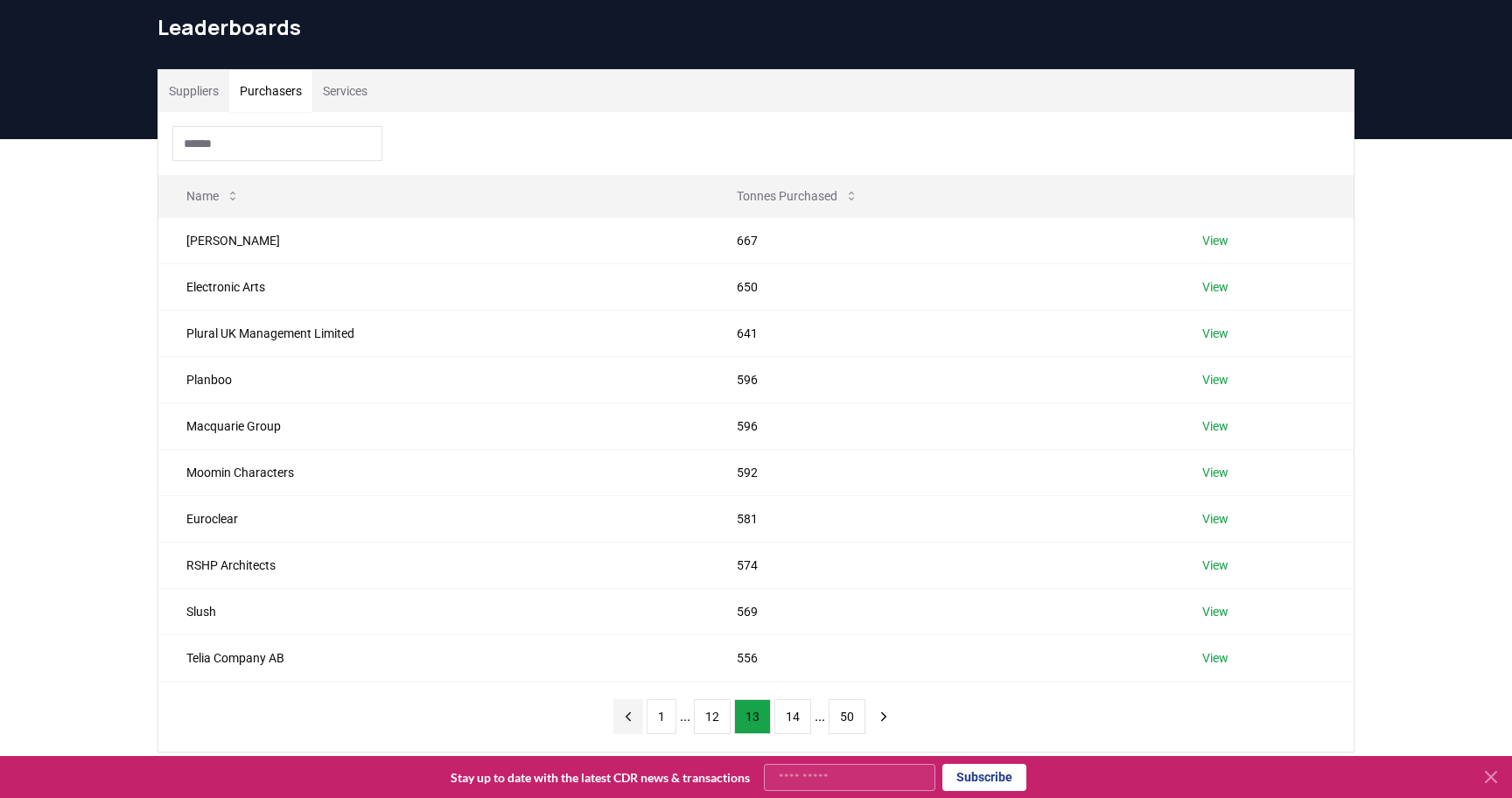
click at [626, 720] on icon "previous page" at bounding box center [628, 716] width 15 height 15
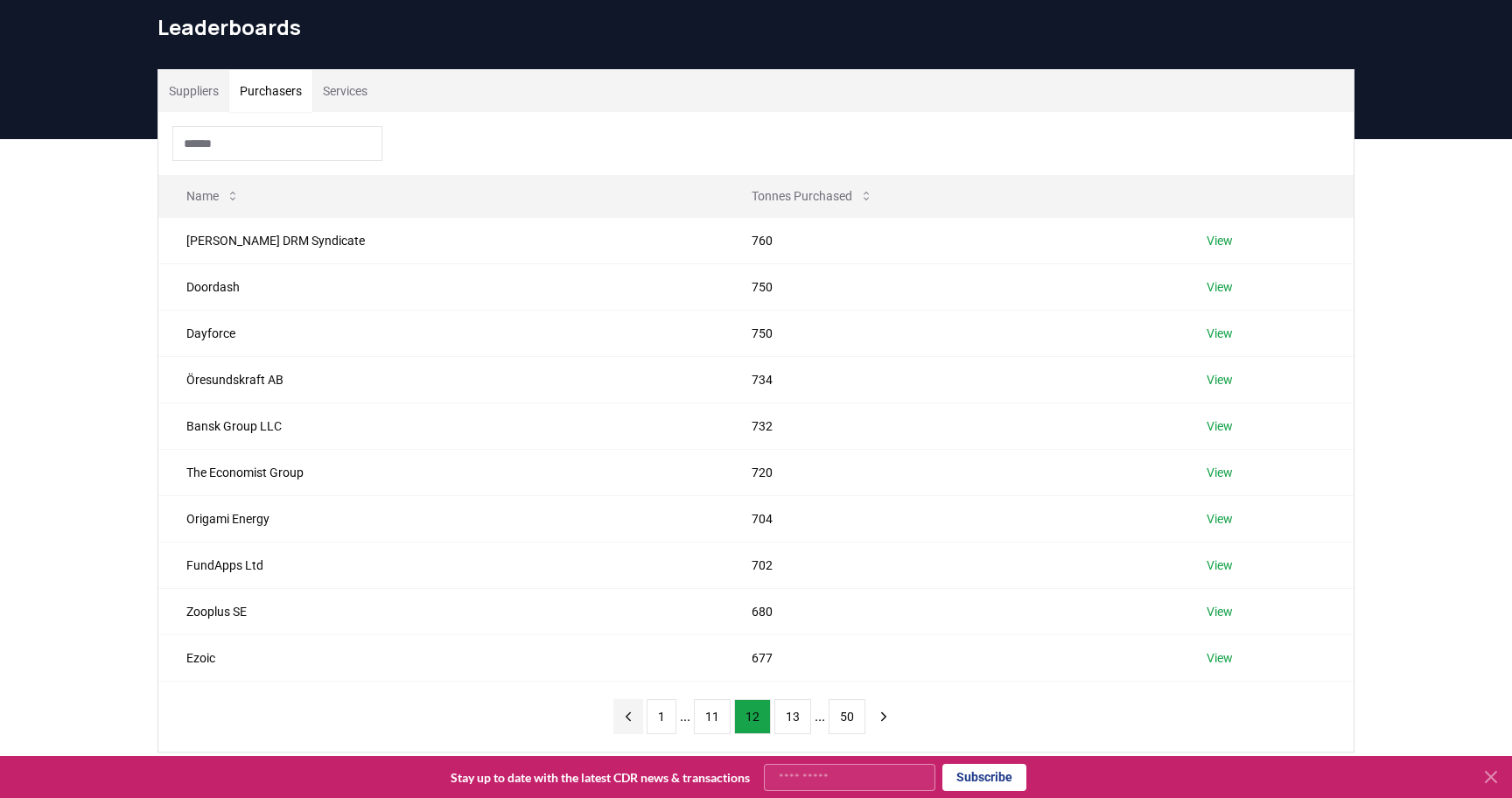
click at [626, 720] on icon "previous page" at bounding box center [628, 716] width 15 height 15
click at [633, 717] on icon "previous page" at bounding box center [628, 716] width 15 height 15
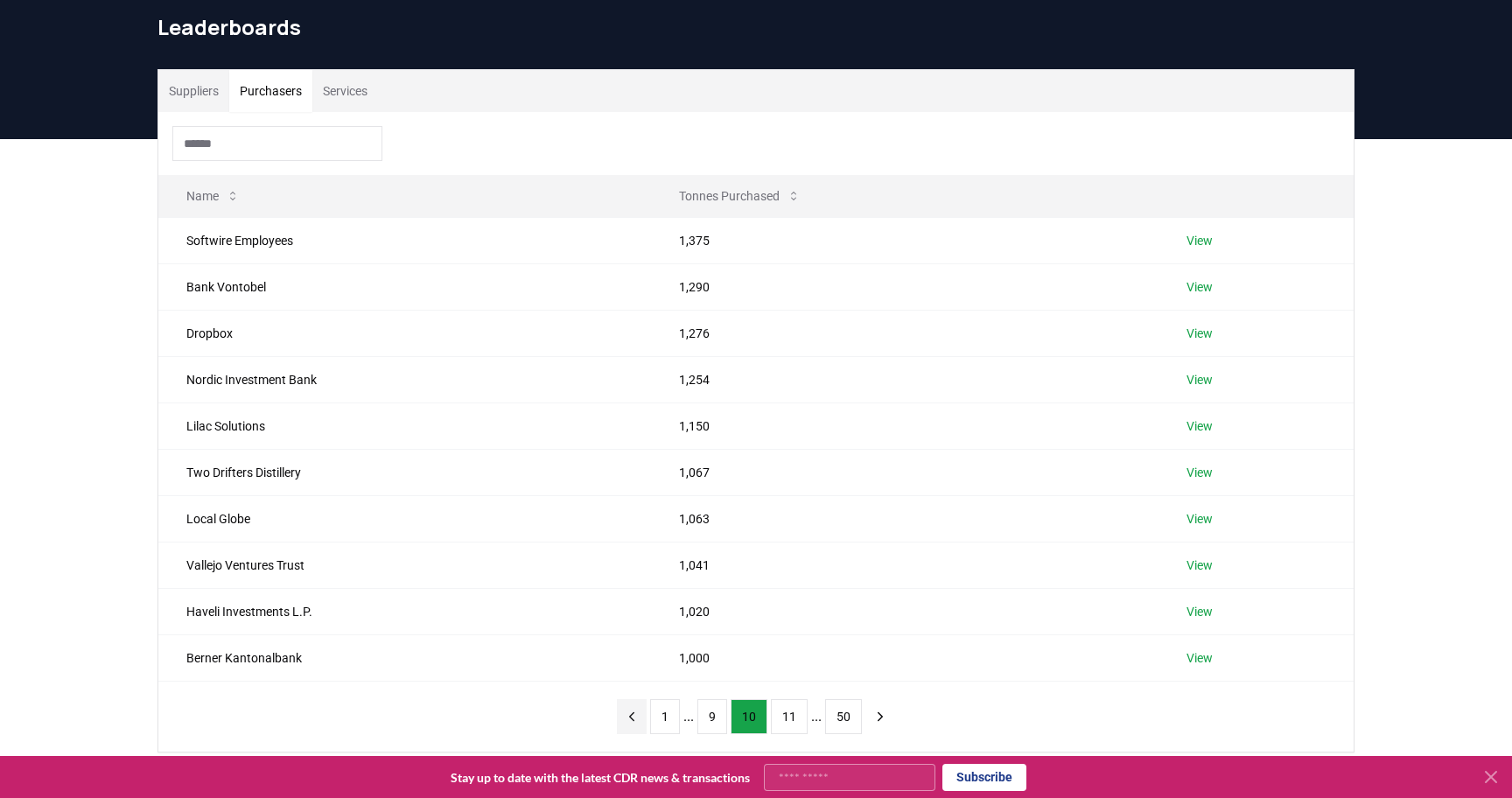
click at [633, 717] on icon "previous page" at bounding box center [631, 716] width 15 height 15
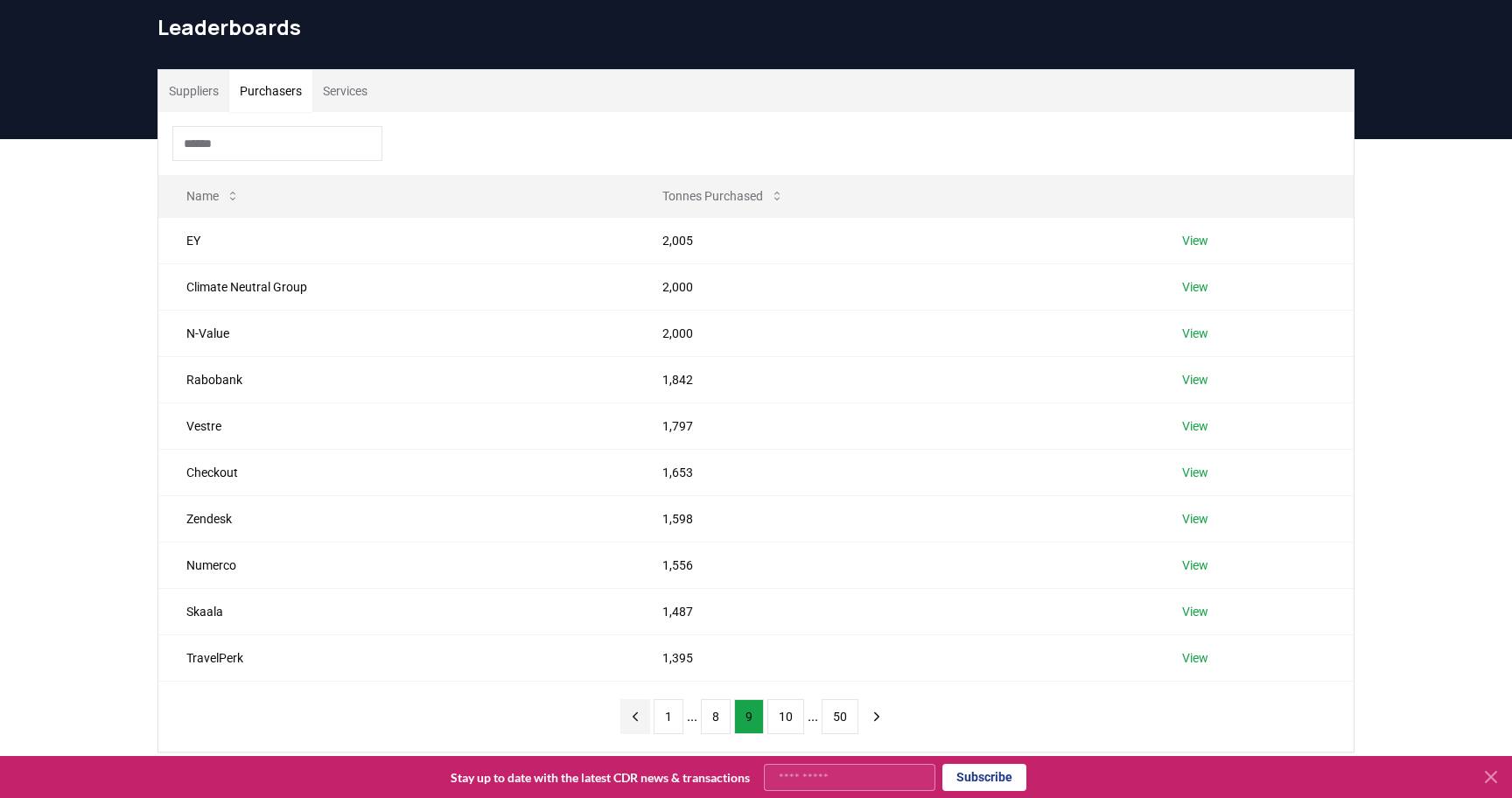
click at [633, 717] on icon "previous page" at bounding box center [635, 716] width 15 height 15
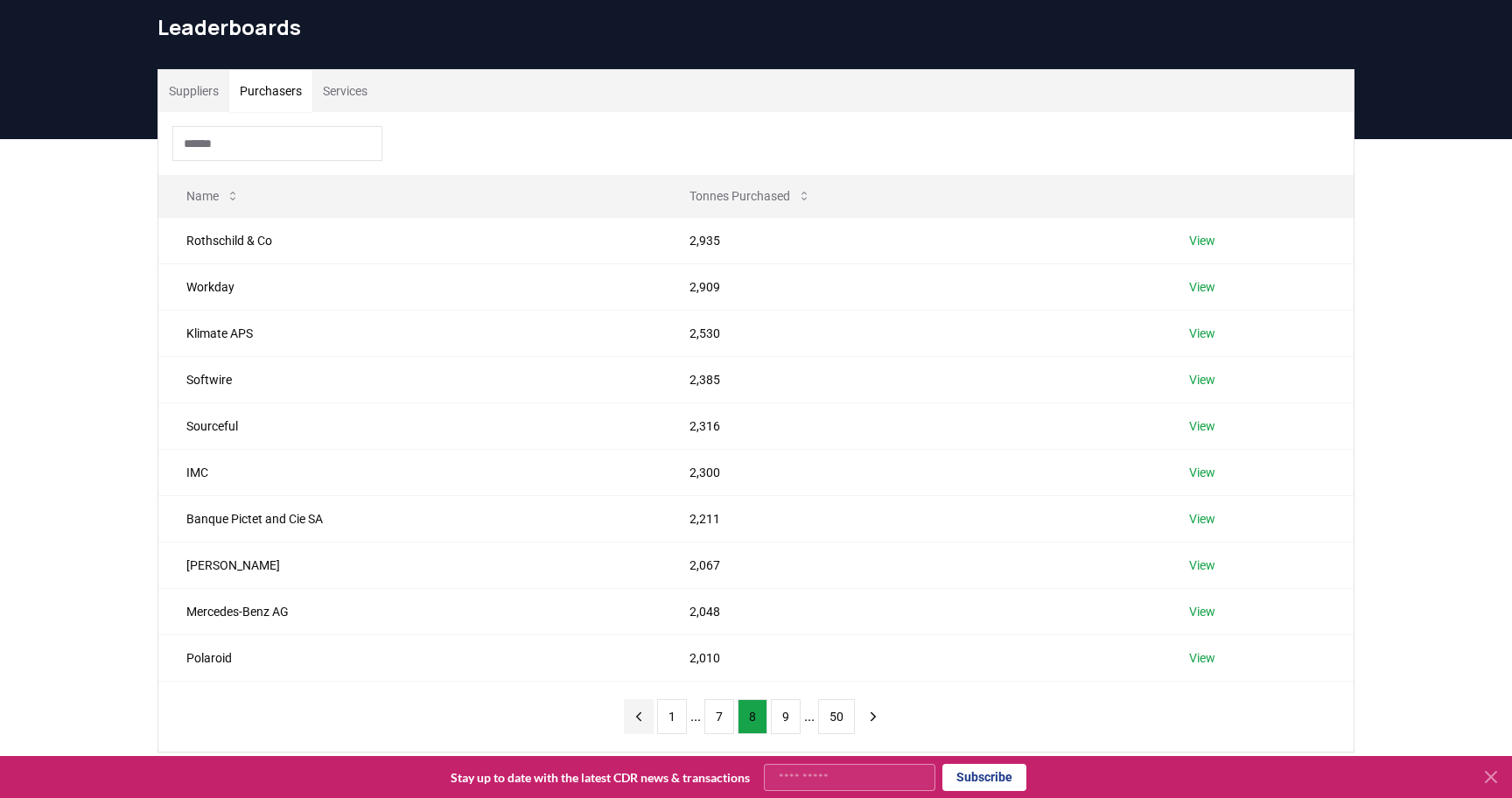
click at [633, 717] on icon "previous page" at bounding box center [639, 716] width 15 height 15
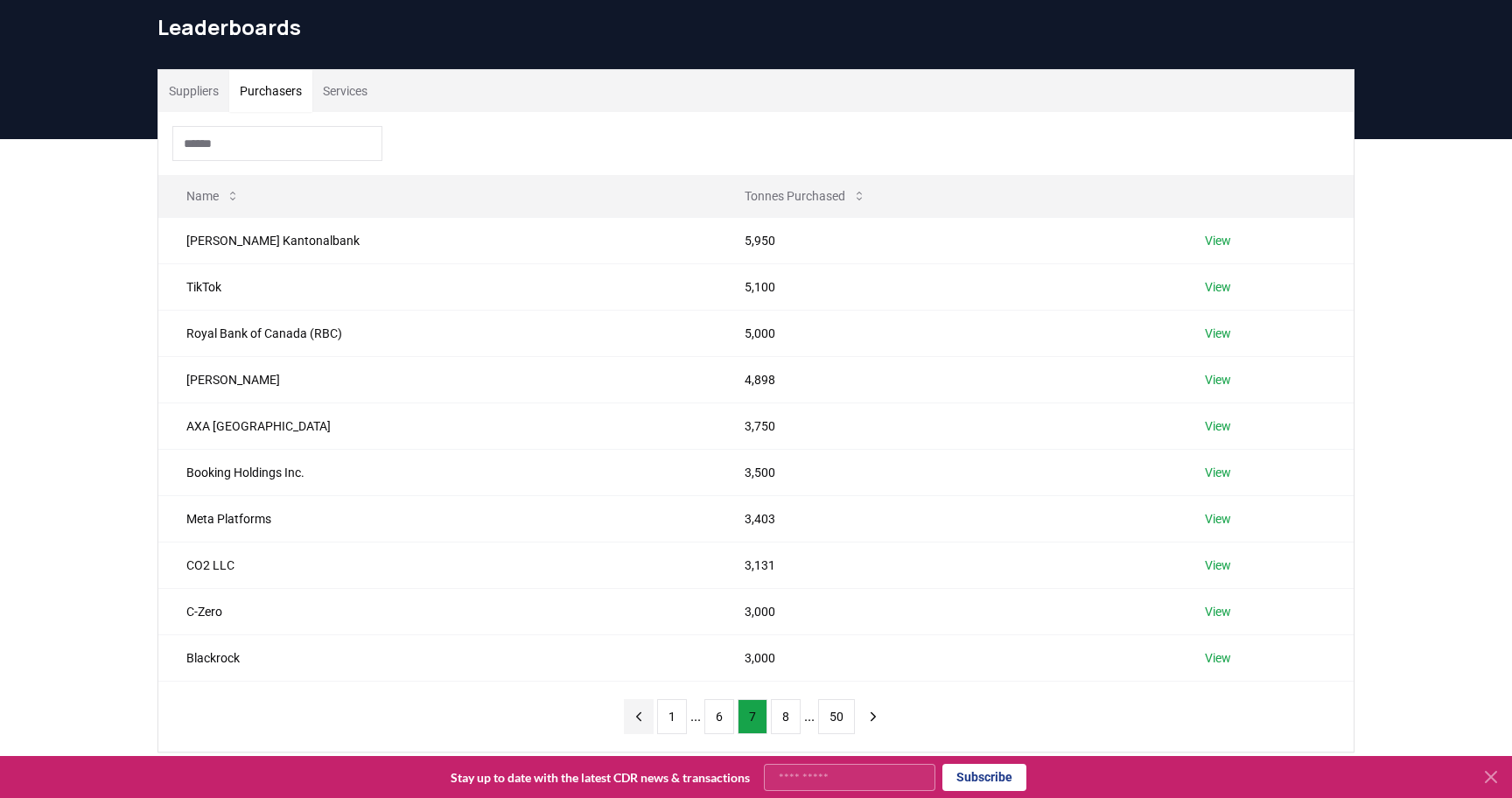
click at [633, 717] on icon "previous page" at bounding box center [639, 716] width 15 height 15
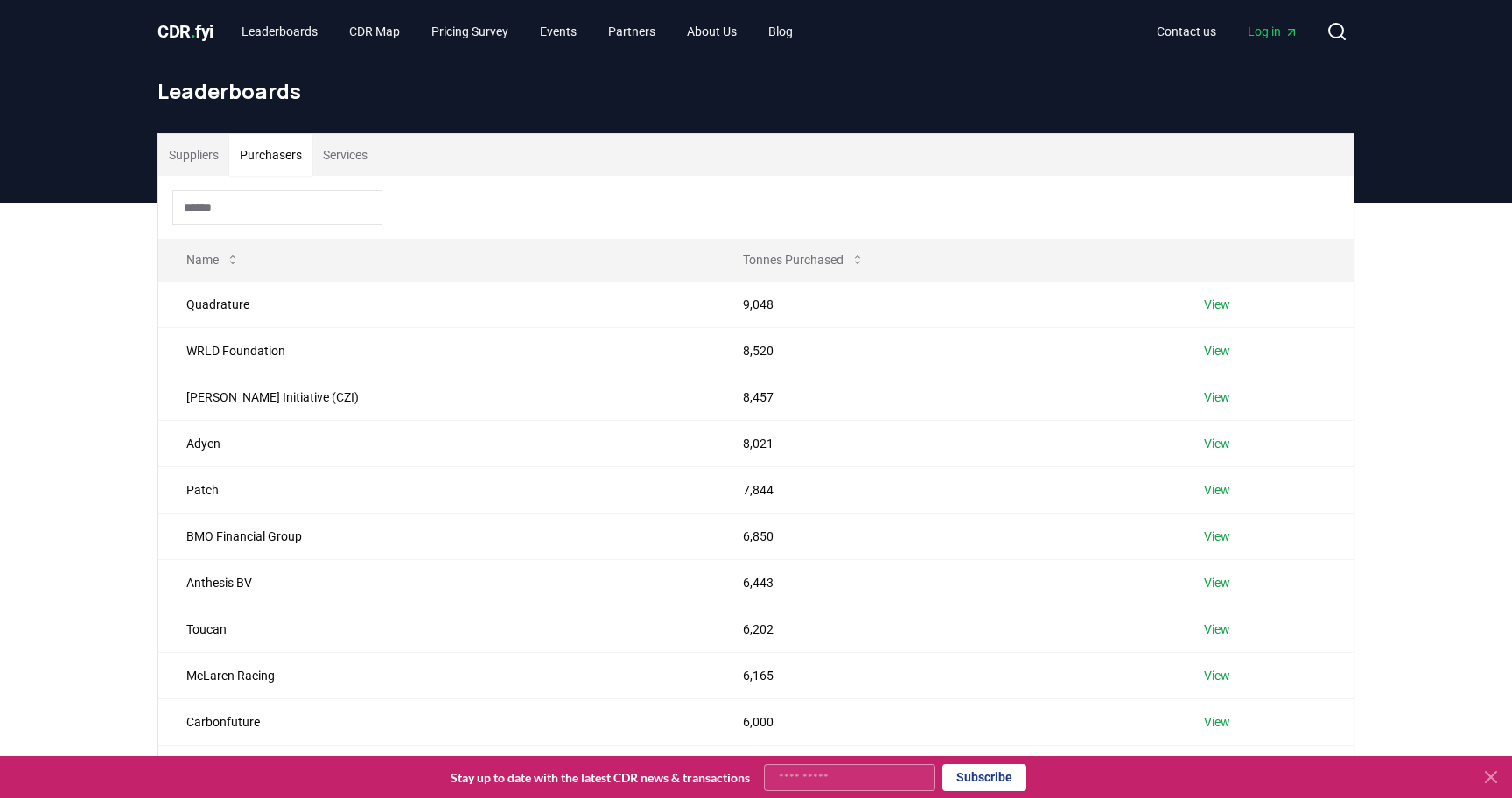
click at [207, 41] on span "CDR . fyi" at bounding box center [186, 31] width 56 height 21
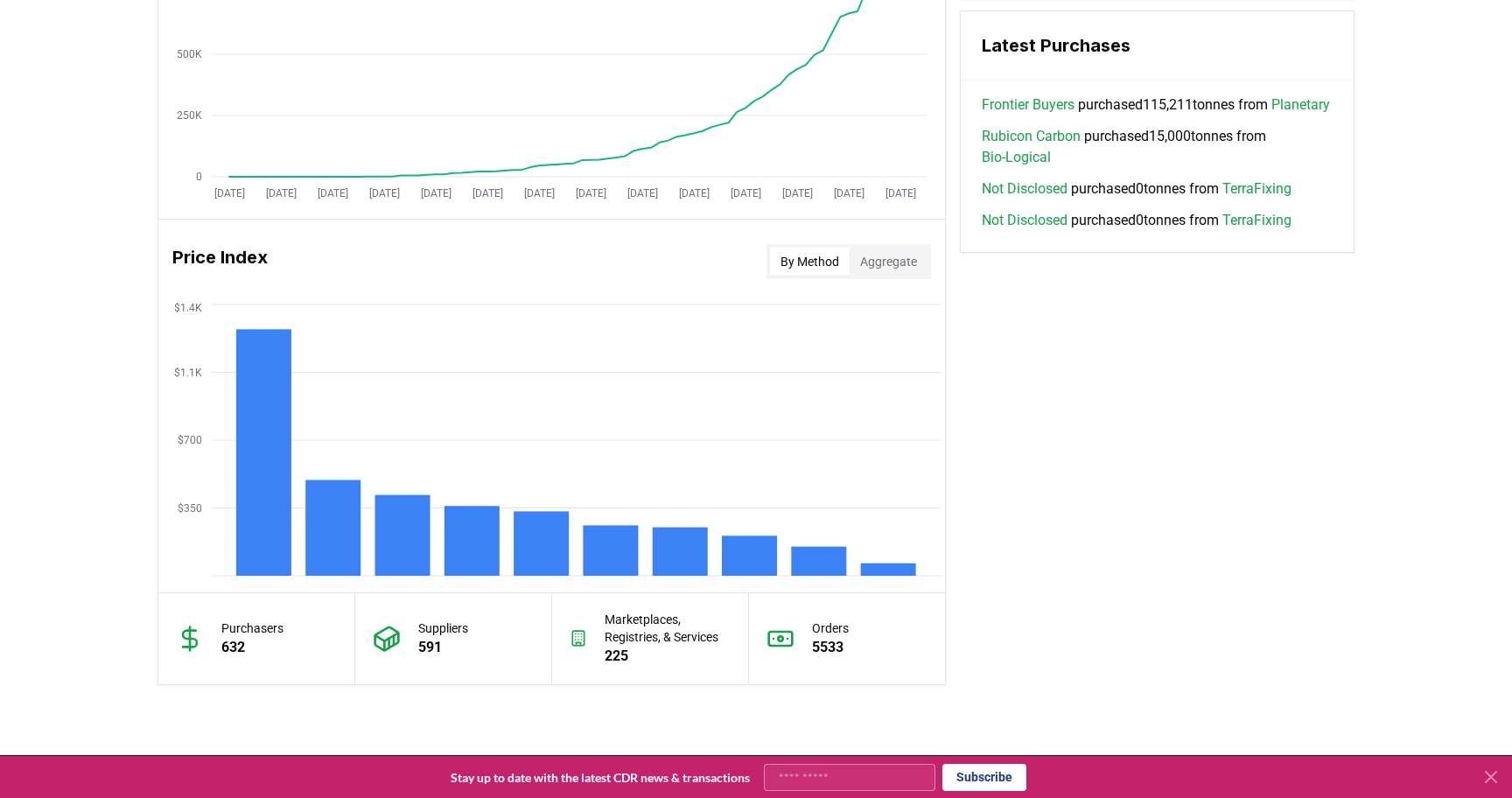
scroll to position [1242, 0]
